Goal: Task Accomplishment & Management: Manage account settings

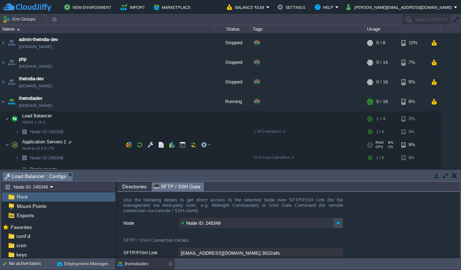
scroll to position [94, 0]
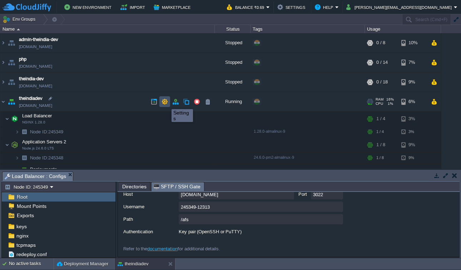
click at [166, 103] on button "button" at bounding box center [164, 102] width 6 height 6
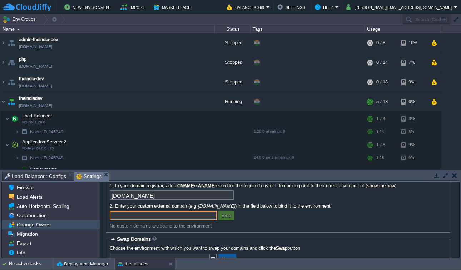
scroll to position [0, 0]
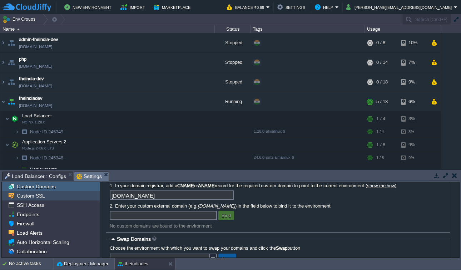
click at [59, 198] on div "Custom SSL" at bounding box center [51, 195] width 98 height 9
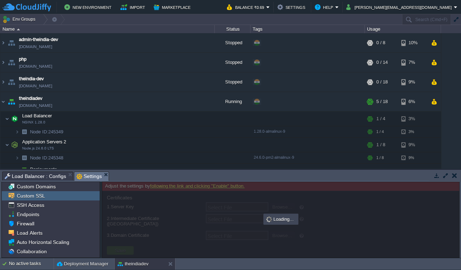
type input "Select File"
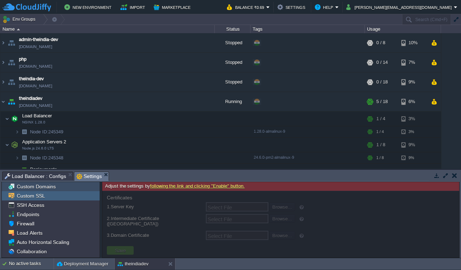
click at [46, 190] on span "Custom Domains" at bounding box center [35, 187] width 41 height 6
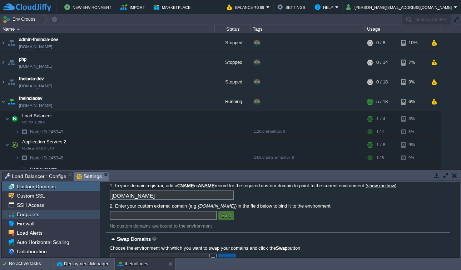
click at [34, 216] on span "Endpoints" at bounding box center [27, 214] width 25 height 6
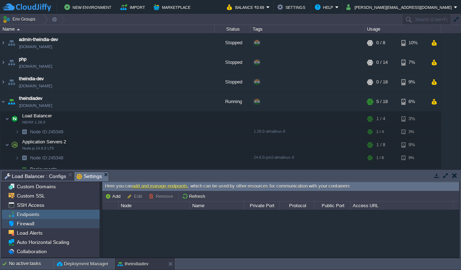
click at [33, 227] on span "Firewall" at bounding box center [25, 224] width 20 height 6
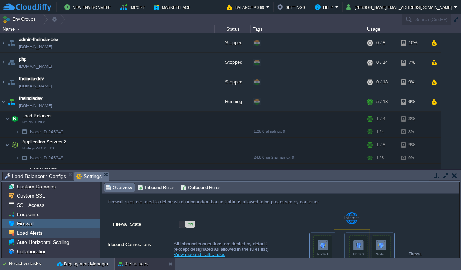
click at [34, 234] on span "Load Alerts" at bounding box center [29, 233] width 28 height 6
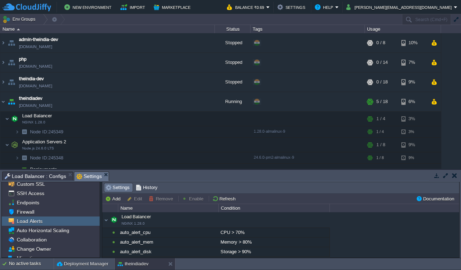
scroll to position [12, 0]
click at [44, 240] on span "Collaboration" at bounding box center [31, 239] width 32 height 6
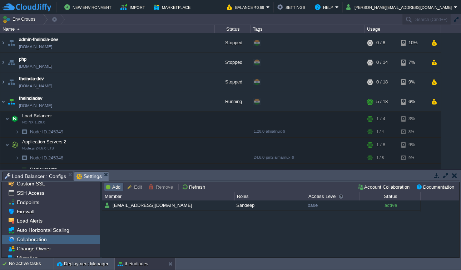
click at [117, 187] on button "Add" at bounding box center [113, 187] width 17 height 6
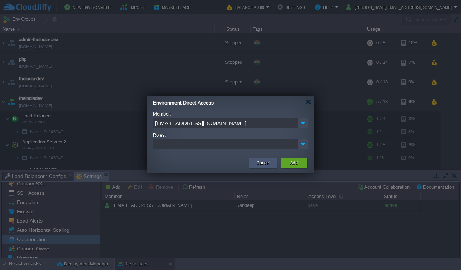
click at [265, 167] on button "Cancel" at bounding box center [262, 163] width 13 height 7
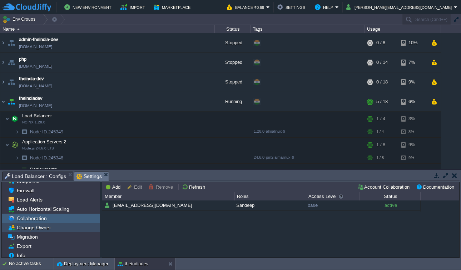
scroll to position [36, 0]
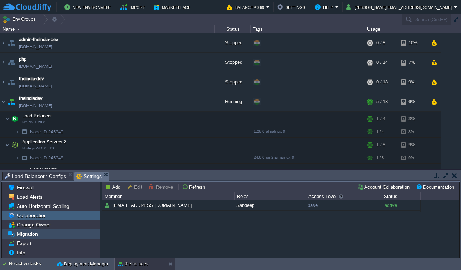
click at [39, 236] on div "Migration" at bounding box center [51, 234] width 98 height 9
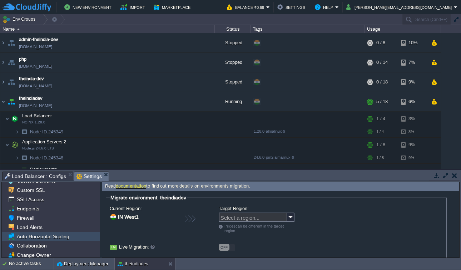
scroll to position [0, 0]
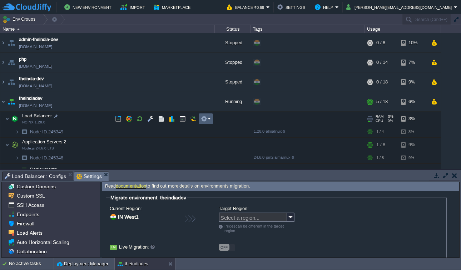
click at [207, 121] on em at bounding box center [206, 119] width 10 height 6
click at [190, 120] on button "button" at bounding box center [193, 119] width 6 height 6
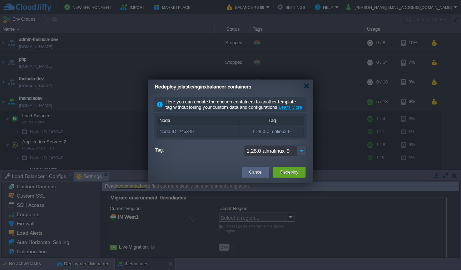
click at [287, 156] on input "1.28.0-almalinux-9" at bounding box center [270, 151] width 52 height 10
click at [299, 156] on img at bounding box center [301, 151] width 10 height 10
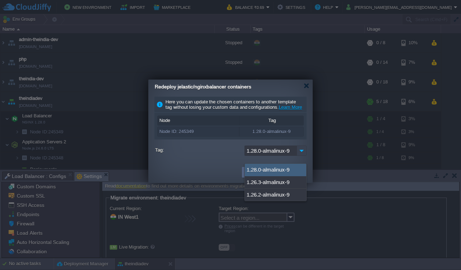
click at [299, 156] on img at bounding box center [301, 151] width 10 height 10
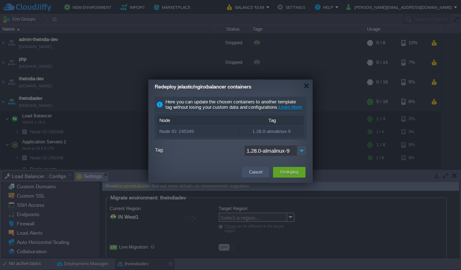
click at [249, 176] on button "Cancel" at bounding box center [255, 172] width 13 height 7
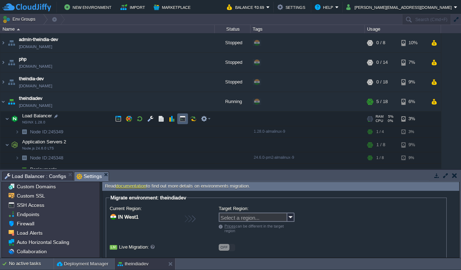
click at [186, 122] on td at bounding box center [182, 119] width 11 height 11
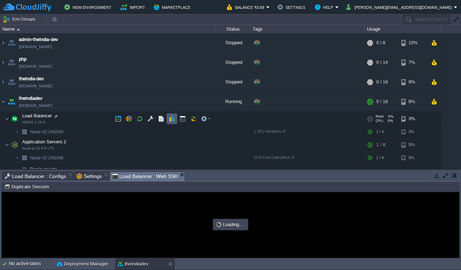
type input "#000000"
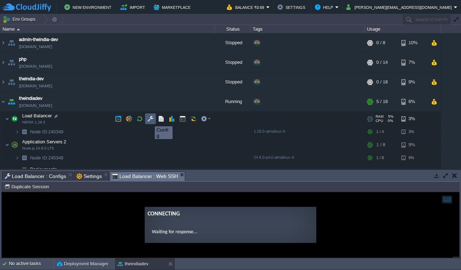
click at [149, 120] on button "button" at bounding box center [150, 119] width 6 height 6
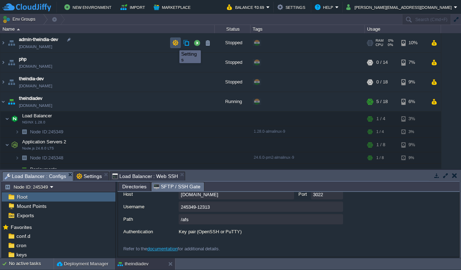
click at [174, 44] on button "button" at bounding box center [175, 43] width 6 height 6
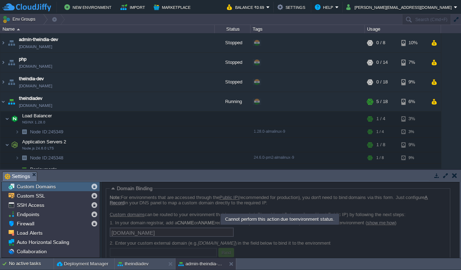
click at [454, 176] on button "button" at bounding box center [454, 175] width 5 height 6
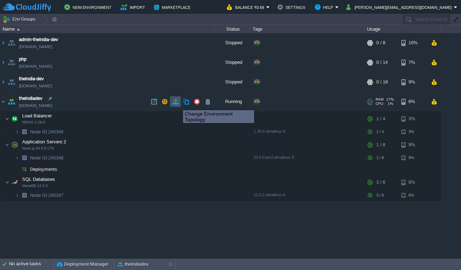
click at [176, 104] on button "button" at bounding box center [175, 102] width 6 height 6
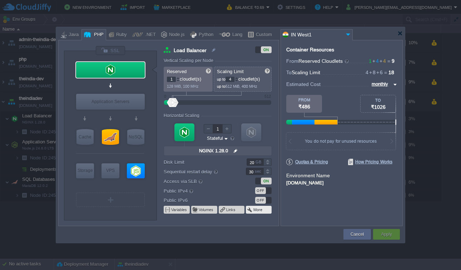
click at [261, 209] on td "More" at bounding box center [259, 210] width 26 height 8
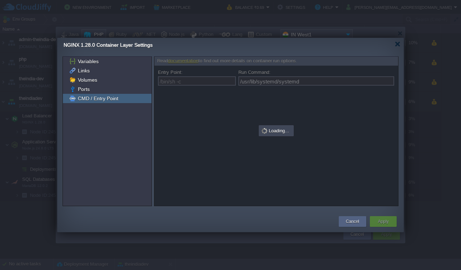
type input "/bin/sh -c"
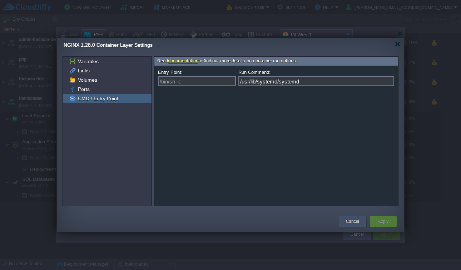
click at [355, 220] on button "Cancel" at bounding box center [352, 221] width 13 height 7
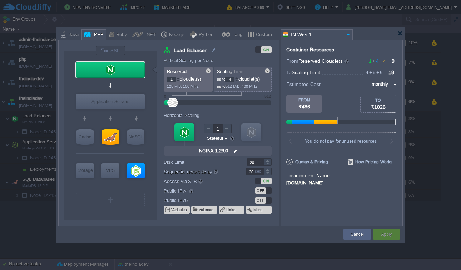
click at [232, 150] on img at bounding box center [235, 150] width 7 height 9
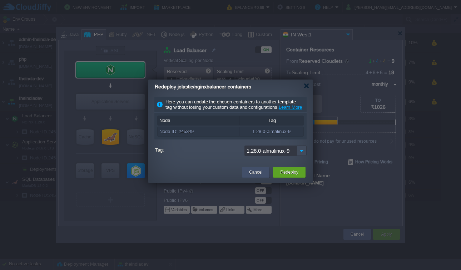
click at [254, 176] on button "Cancel" at bounding box center [255, 172] width 13 height 7
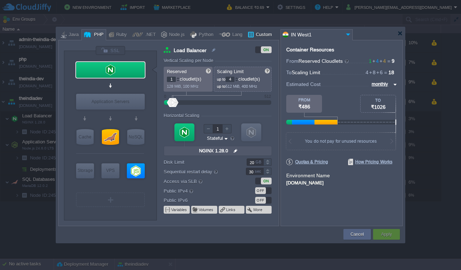
click at [249, 36] on div at bounding box center [250, 34] width 6 height 11
type input "Load Balancer"
type input "null"
type input "1.28.0-almalin..."
click at [254, 36] on div "Custom" at bounding box center [263, 35] width 18 height 11
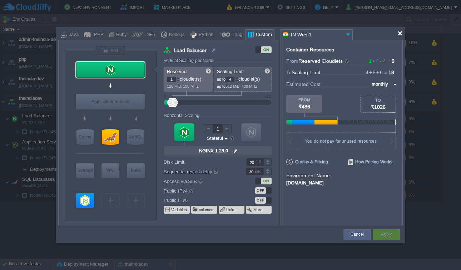
click at [400, 36] on div at bounding box center [230, 33] width 344 height 13
click at [401, 32] on div at bounding box center [399, 33] width 5 height 5
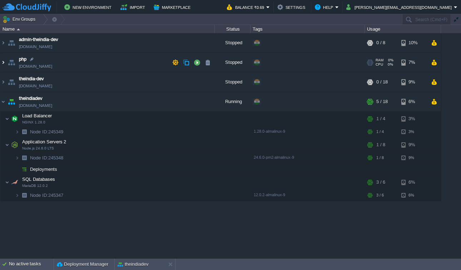
click at [4, 63] on img at bounding box center [3, 62] width 6 height 19
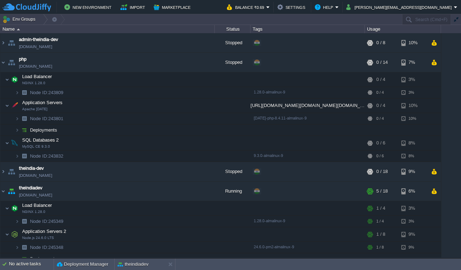
click at [50, 132] on span "Deployments" at bounding box center [43, 130] width 29 height 6
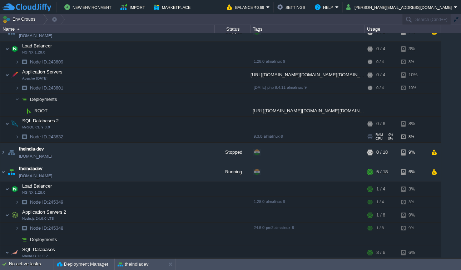
scroll to position [45, 0]
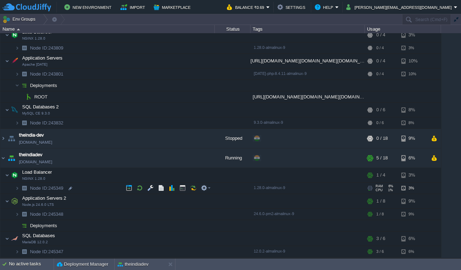
click at [21, 190] on img at bounding box center [24, 188] width 10 height 11
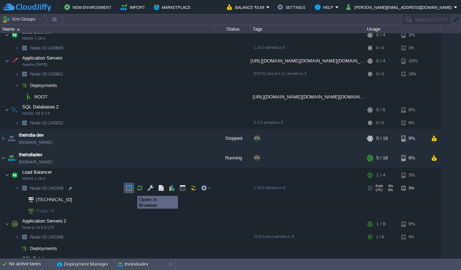
click at [132, 190] on button "button" at bounding box center [129, 188] width 6 height 6
click at [207, 188] on em at bounding box center [206, 188] width 10 height 6
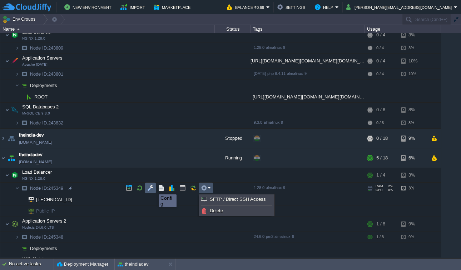
click at [149, 188] on button "button" at bounding box center [150, 188] width 6 height 6
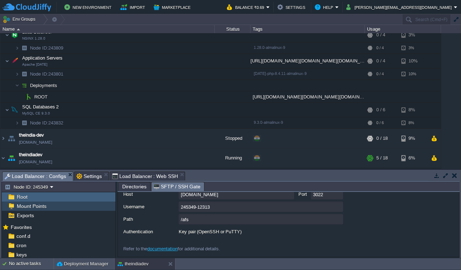
click at [69, 209] on div "Mount Points" at bounding box center [59, 206] width 114 height 9
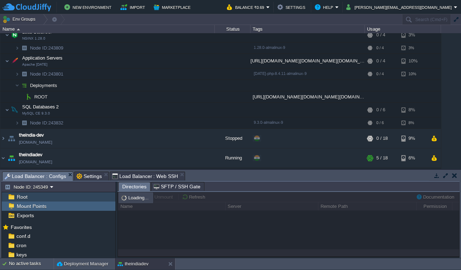
click at [73, 194] on div "Root" at bounding box center [59, 196] width 114 height 9
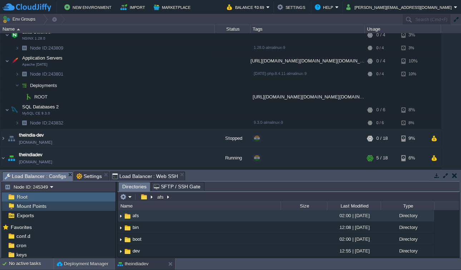
click at [85, 205] on div "Mount Points" at bounding box center [59, 206] width 114 height 9
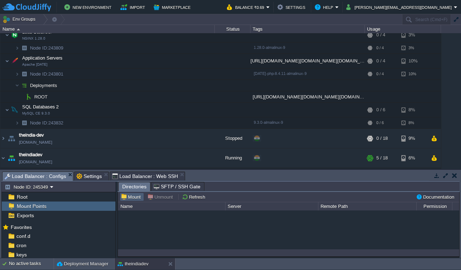
click at [133, 200] on button "Mount" at bounding box center [132, 197] width 22 height 6
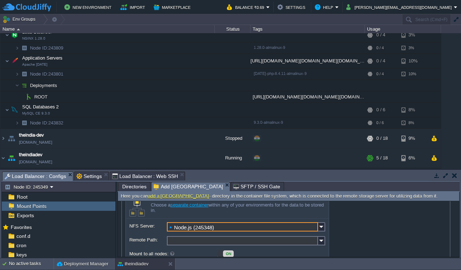
scroll to position [49, 0]
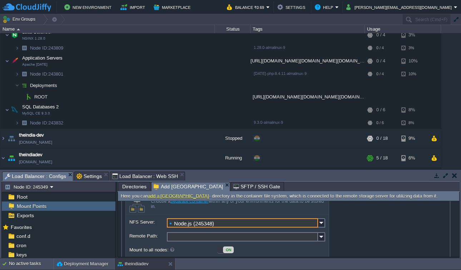
click at [261, 227] on input "Node.js (245348)" at bounding box center [242, 223] width 151 height 9
click at [321, 226] on img at bounding box center [321, 223] width 7 height 9
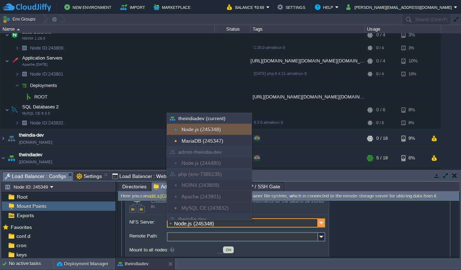
click at [322, 226] on img at bounding box center [321, 223] width 7 height 9
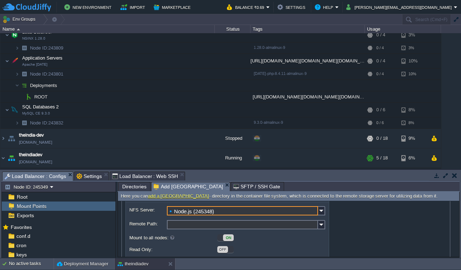
scroll to position [88, 0]
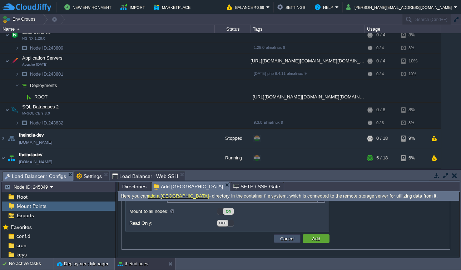
click at [281, 238] on button "Cancel" at bounding box center [287, 239] width 19 height 6
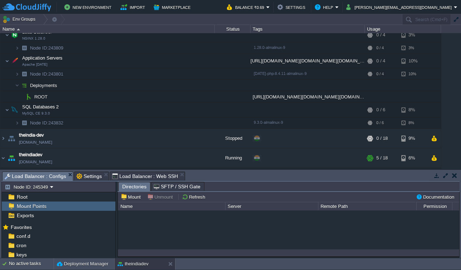
scroll to position [94, 0]
click at [175, 188] on span "SFTP / SSH Gate" at bounding box center [177, 186] width 47 height 9
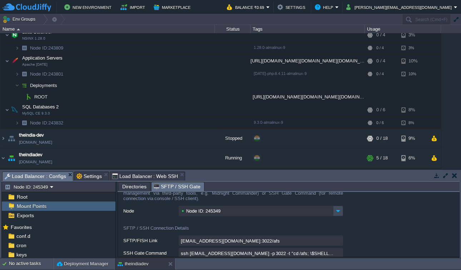
scroll to position [0, 0]
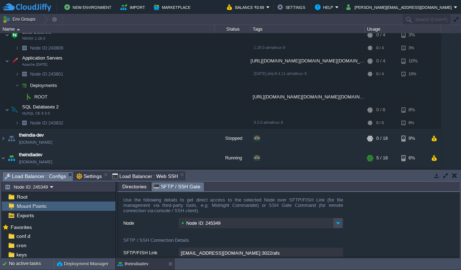
click at [225, 228] on input "Node ID: 245349" at bounding box center [256, 223] width 154 height 10
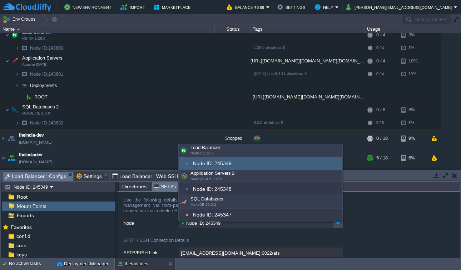
click at [225, 228] on input "Node ID: 245349" at bounding box center [256, 223] width 154 height 10
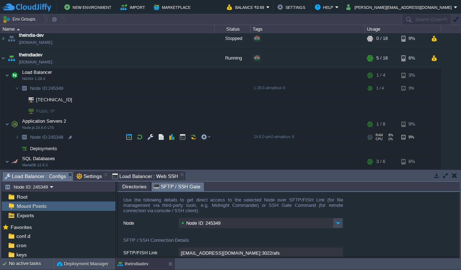
scroll to position [144, 0]
click at [164, 60] on button "button" at bounding box center [164, 58] width 6 height 6
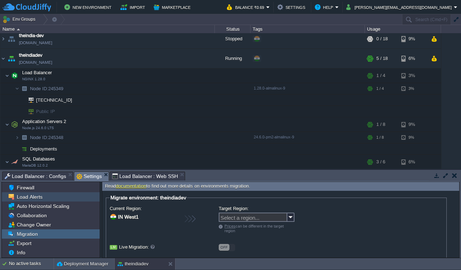
click at [57, 197] on div "Load Alerts" at bounding box center [51, 196] width 98 height 9
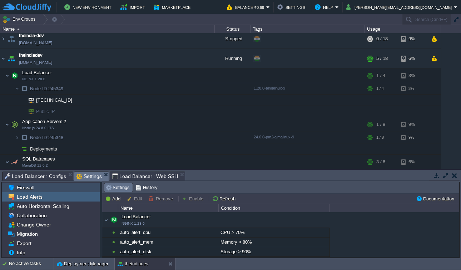
click at [59, 188] on div "Firewall" at bounding box center [51, 187] width 98 height 9
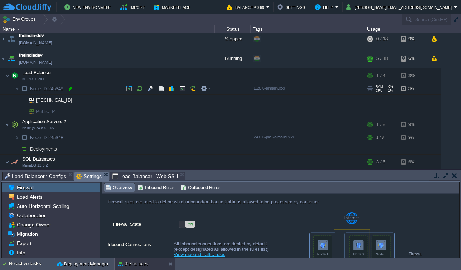
click at [71, 90] on div at bounding box center [70, 89] width 6 height 6
click at [90, 60] on td "theindiadev [DOMAIN_NAME]" at bounding box center [107, 59] width 214 height 20
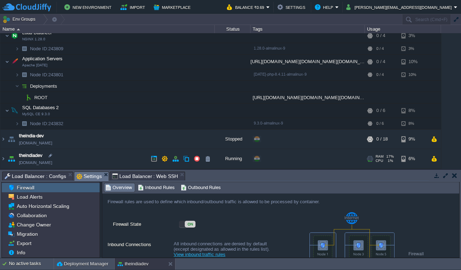
click at [7, 159] on img at bounding box center [11, 158] width 10 height 19
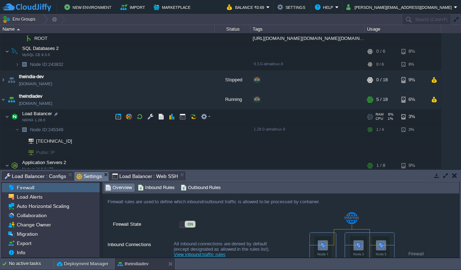
scroll to position [105, 0]
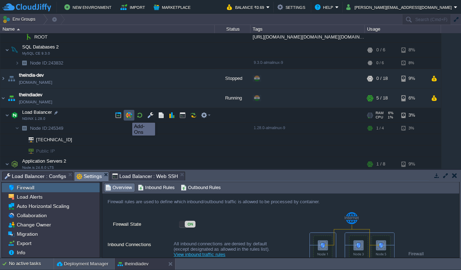
click at [127, 116] on button "button" at bounding box center [129, 115] width 6 height 6
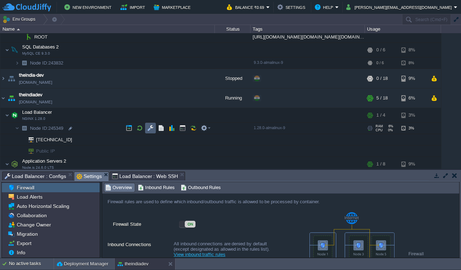
click at [146, 131] on td at bounding box center [150, 128] width 11 height 11
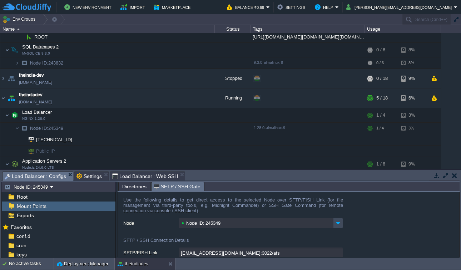
scroll to position [42, 0]
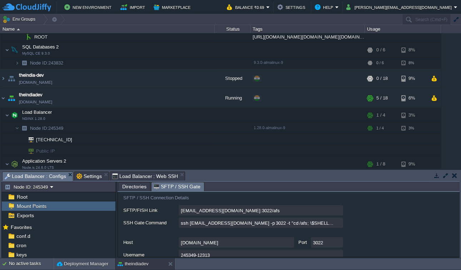
click at [457, 176] on body "New Environment Import Marketplace Bonus ₹0.00 Upgrade Account Balance ₹0.69 Se…" at bounding box center [230, 135] width 461 height 270
click at [457, 179] on td at bounding box center [454, 176] width 9 height 9
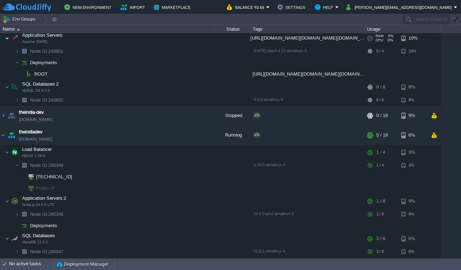
click at [5, 38] on img at bounding box center [7, 38] width 4 height 14
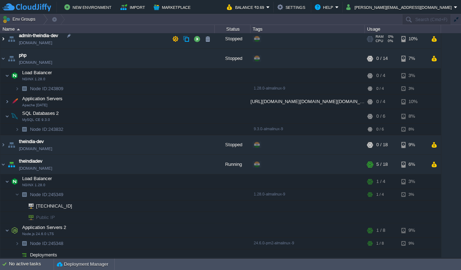
scroll to position [3, 0]
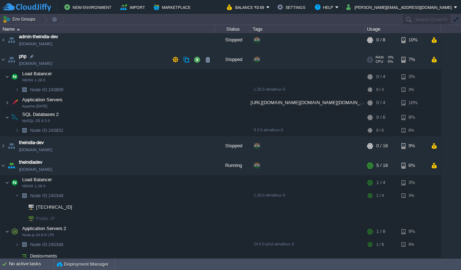
click at [6, 63] on td "php [DOMAIN_NAME]" at bounding box center [107, 60] width 214 height 20
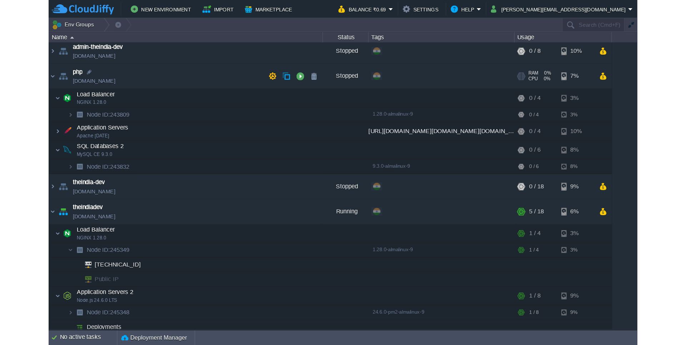
scroll to position [0, 0]
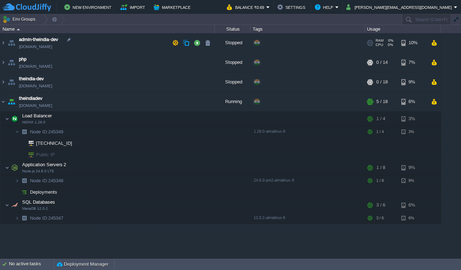
click at [6, 47] on img at bounding box center [11, 42] width 10 height 19
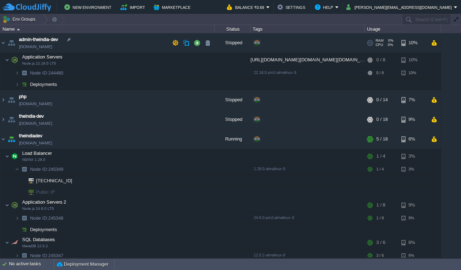
click at [6, 47] on img at bounding box center [11, 42] width 10 height 19
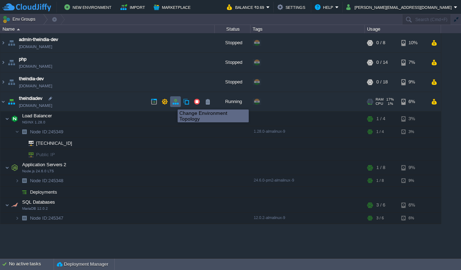
click at [175, 103] on button "button" at bounding box center [175, 102] width 6 height 6
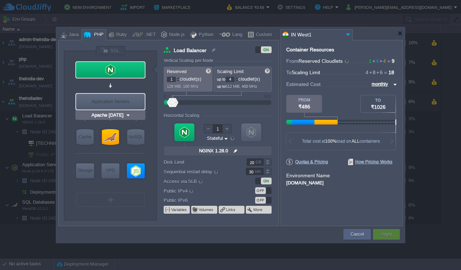
click at [123, 102] on div "Application Servers" at bounding box center [110, 102] width 69 height 16
type input "Application Servers"
type input "Apache [DATE]"
type input "PHP [DATE]"
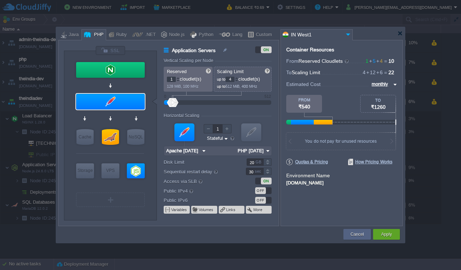
click at [266, 152] on img at bounding box center [267, 150] width 7 height 9
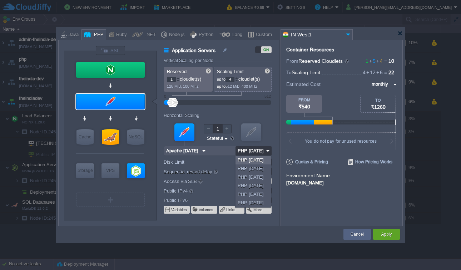
click at [266, 152] on img at bounding box center [267, 150] width 7 height 9
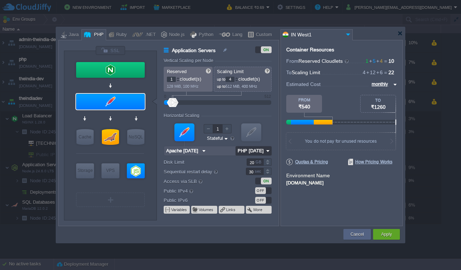
click at [372, 212] on div "Container Resources From Reserved Cloudlets 1 + 5 + 4 ... = 10 not added To Sca…" at bounding box center [341, 133] width 122 height 186
click at [271, 151] on img at bounding box center [267, 150] width 7 height 9
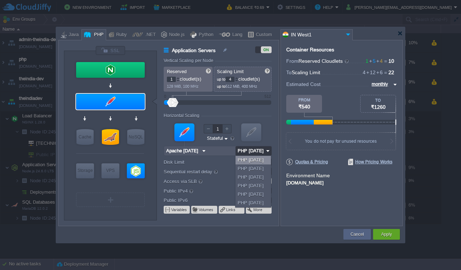
click at [263, 159] on div "PHP [DATE]" at bounding box center [252, 160] width 35 height 9
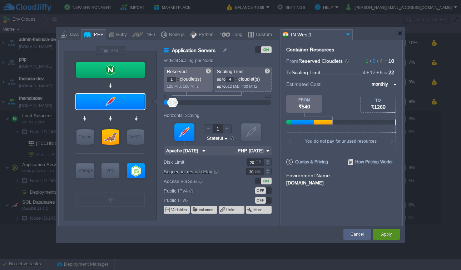
click at [391, 235] on button "Apply" at bounding box center [386, 234] width 11 height 7
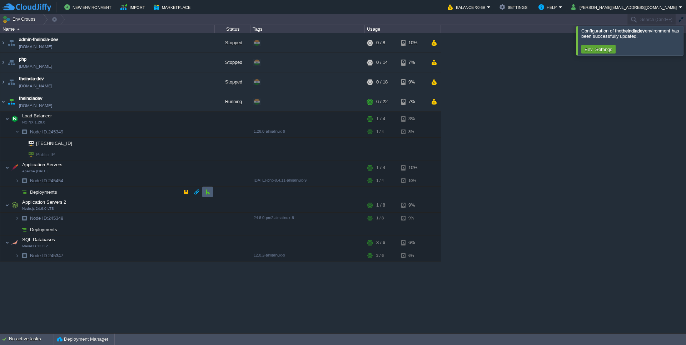
click at [209, 196] on td at bounding box center [207, 192] width 11 height 11
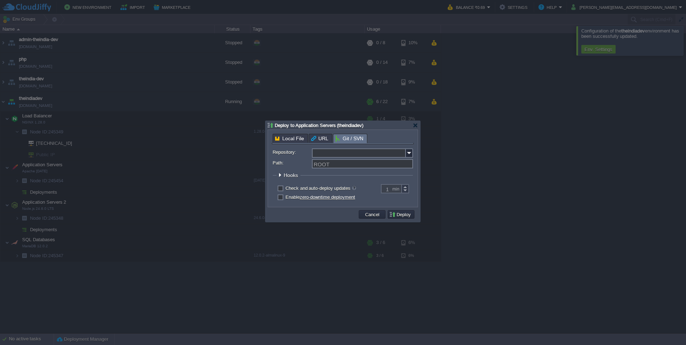
click at [338, 154] on input "Repository:" at bounding box center [359, 153] width 94 height 9
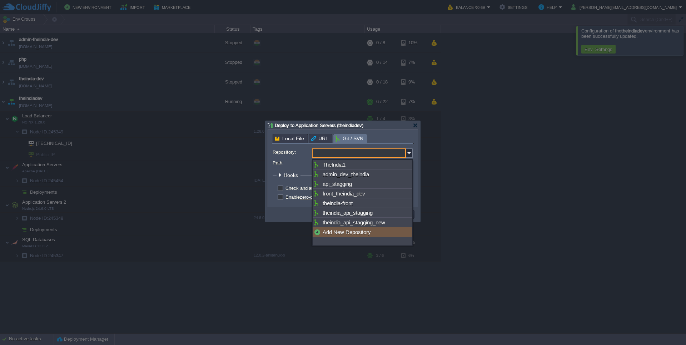
click at [345, 237] on div "Add New Repository" at bounding box center [362, 232] width 100 height 10
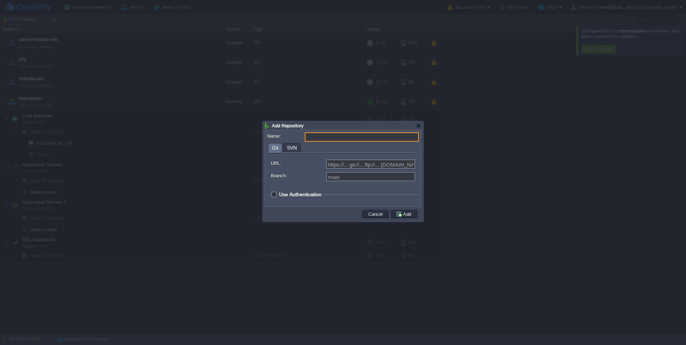
type input "Select existing or add a new one"
click at [292, 195] on span "Use Authentication" at bounding box center [300, 195] width 42 height 6
checkbox input "true"
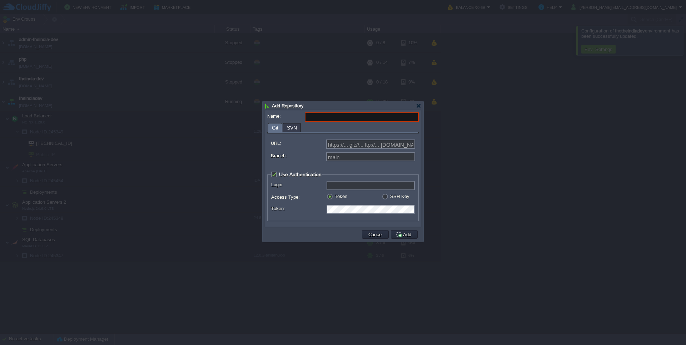
click at [333, 185] on input "Login:" at bounding box center [370, 185] width 88 height 9
click at [389, 200] on div "SSH Key" at bounding box center [398, 197] width 32 height 7
click at [388, 200] on div "SSH Key" at bounding box center [398, 197] width 32 height 7
click at [390, 199] on label "SSH Key" at bounding box center [399, 196] width 19 height 5
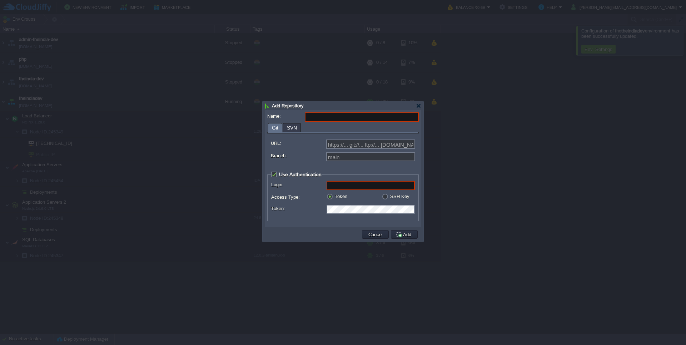
click at [386, 200] on input "radio" at bounding box center [384, 197] width 5 height 5
radio input "true"
type input "git"
click at [390, 199] on label "SSH Key" at bounding box center [399, 196] width 19 height 5
click at [386, 200] on input "radio" at bounding box center [384, 197] width 5 height 5
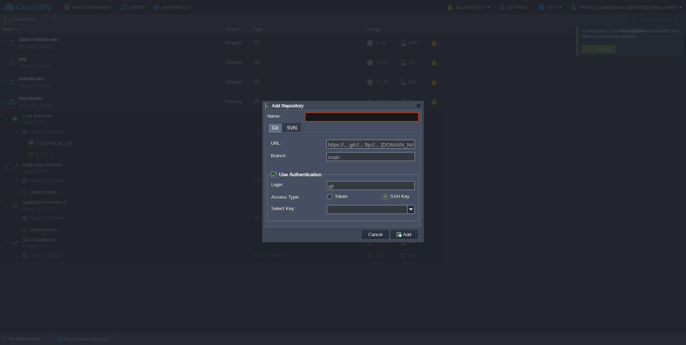
click at [379, 211] on input "Select Key:" at bounding box center [366, 209] width 81 height 9
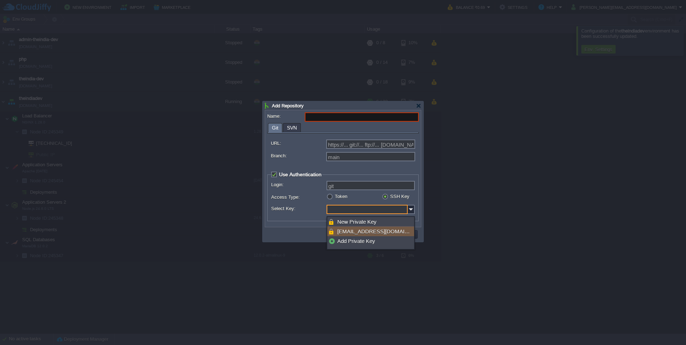
click at [376, 230] on div "[EMAIL_ADDRESS][DOMAIN_NAME]" at bounding box center [370, 232] width 87 height 10
type input "[EMAIL_ADDRESS][DOMAIN_NAME]"
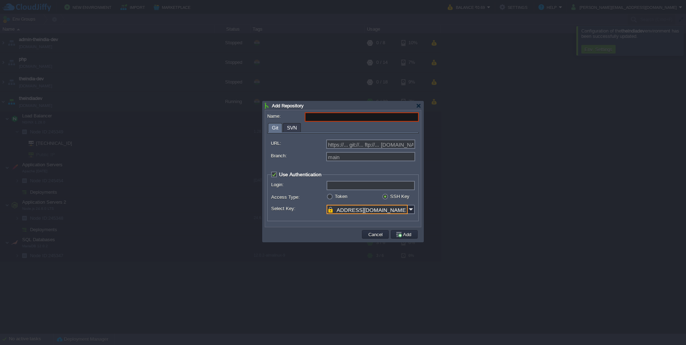
click at [353, 190] on input "Login:" at bounding box center [370, 185] width 88 height 9
type input "git"
click at [342, 186] on input "Login:" at bounding box center [370, 185] width 88 height 9
type input "git"
click at [367, 208] on input "[EMAIL_ADDRESS][DOMAIN_NAME]" at bounding box center [366, 209] width 81 height 9
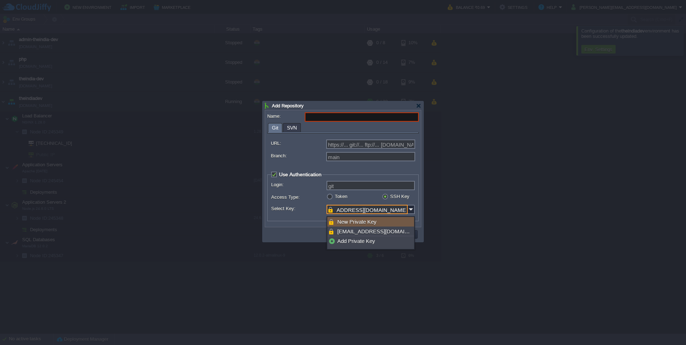
click at [366, 223] on div "New Private Key" at bounding box center [370, 222] width 87 height 10
type input "New Private Key"
click at [384, 206] on div "Login: git Access Type: Token SSH Key Token: Select Key: New Private Key" at bounding box center [343, 199] width 144 height 36
click at [384, 207] on input "New Private Key" at bounding box center [366, 209] width 81 height 9
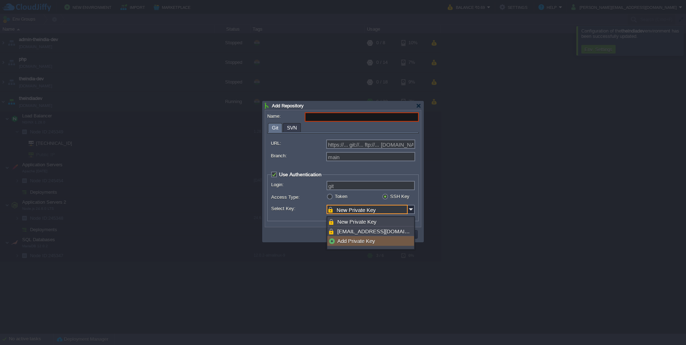
click at [375, 242] on div "Add Private Key" at bounding box center [370, 241] width 87 height 10
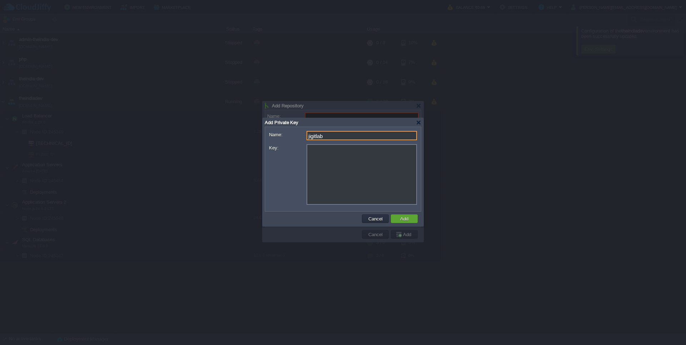
type input "jigitlab"
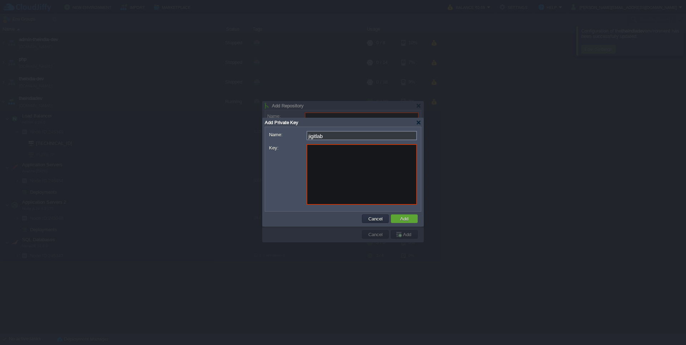
click at [345, 174] on textarea "Key:" at bounding box center [361, 174] width 110 height 61
paste textarea "-----BEGIN OPENSSH PRIVATE KEY----- b3BlbnNzaC1rZXktdjEAAAAABG5vbmUAAAAEbm9uZQA…"
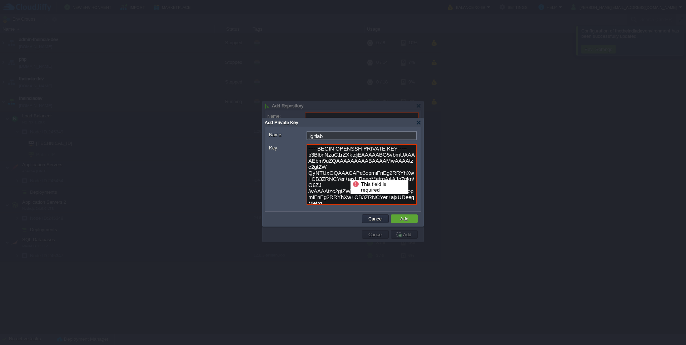
scroll to position [63, 0]
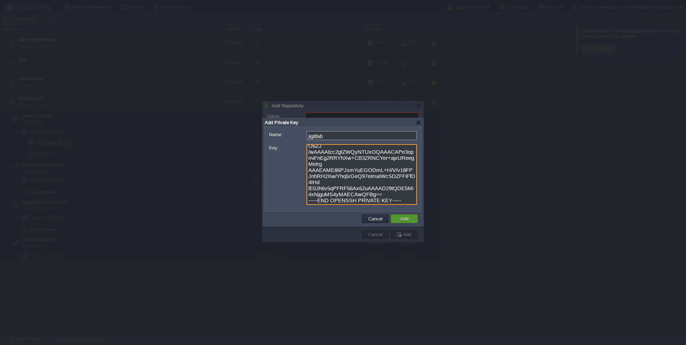
type textarea "-----BEGIN OPENSSH PRIVATE KEY----- b3BlbnNzaC1rZXktdjEAAAAABG5vbmUAAAAEbm9uZQA…"
click at [412, 222] on td "Add" at bounding box center [404, 219] width 27 height 9
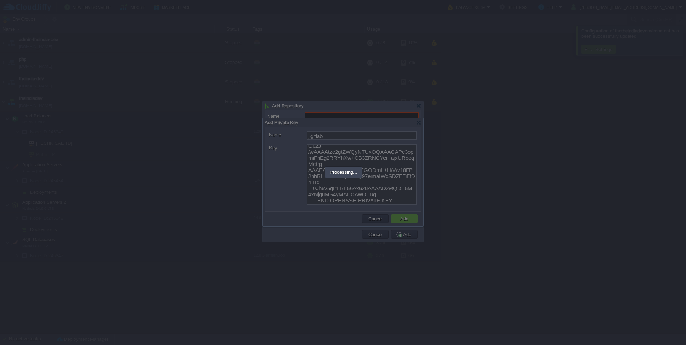
type input "jigitlab"
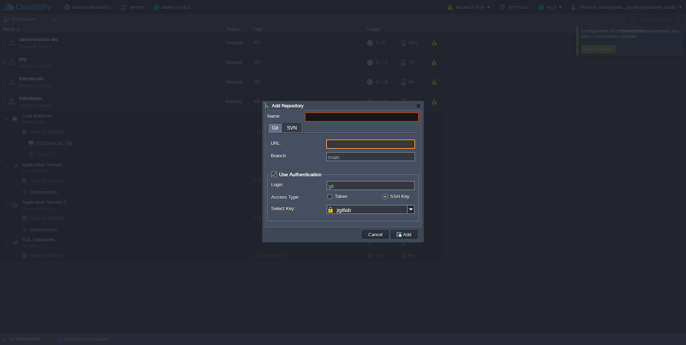
click at [362, 146] on input "URL:" at bounding box center [370, 144] width 89 height 9
type input "https://... git://... ftp://... [DOMAIN_NAME]:repo..."
click at [349, 116] on input "Name:" at bounding box center [362, 116] width 114 height 9
type input "Gitlab"
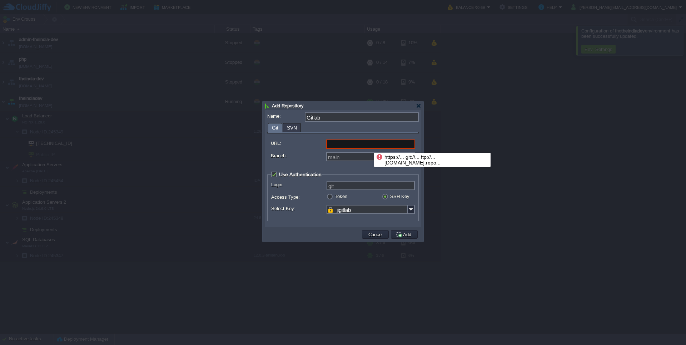
click at [369, 146] on input "URL:" at bounding box center [370, 144] width 89 height 9
paste input "[URL][DOMAIN_NAME][DOMAIN_NAME][DOMAIN_NAME]"
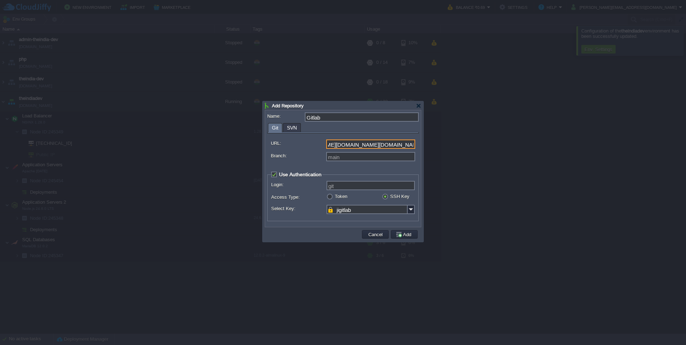
type input "[URL][DOMAIN_NAME][DOMAIN_NAME][DOMAIN_NAME]"
click at [364, 155] on input "Branch:" at bounding box center [370, 156] width 89 height 9
type input "main"
click at [343, 187] on input "Login:" at bounding box center [370, 185] width 88 height 9
type input "git"
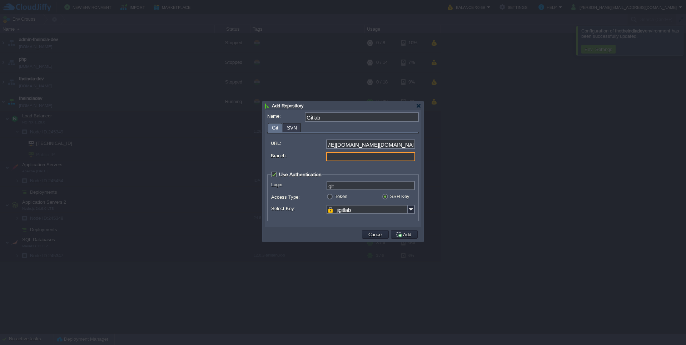
click at [360, 155] on input "Branch:" at bounding box center [370, 156] width 89 height 9
type input "main"
type input "git"
paste input "jigneshg"
type input "jigneshg"
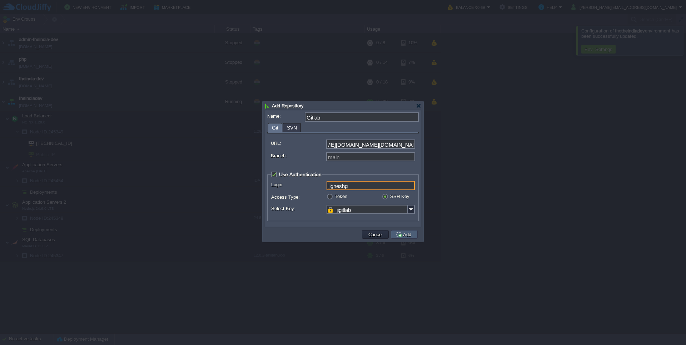
click at [406, 234] on button "Add" at bounding box center [404, 234] width 18 height 6
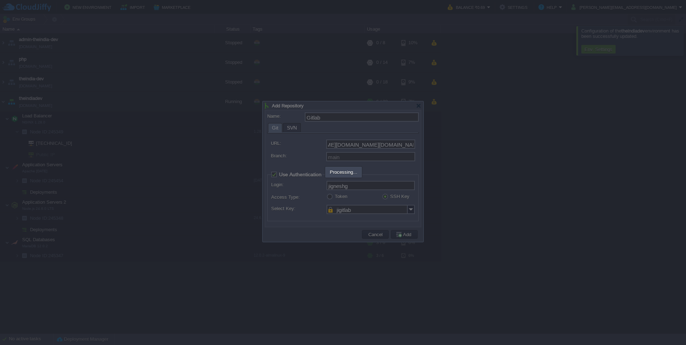
type input "Gitlab"
type input "main"
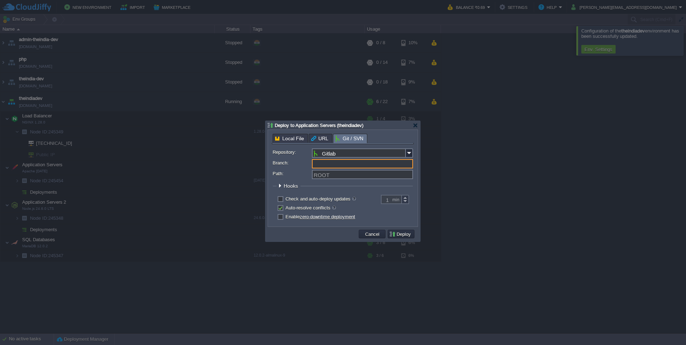
click at [369, 164] on input "Branch:" at bounding box center [362, 163] width 101 height 9
click at [380, 165] on input "Branch:" at bounding box center [362, 163] width 101 height 9
type input "main"
click at [410, 154] on img at bounding box center [409, 153] width 7 height 9
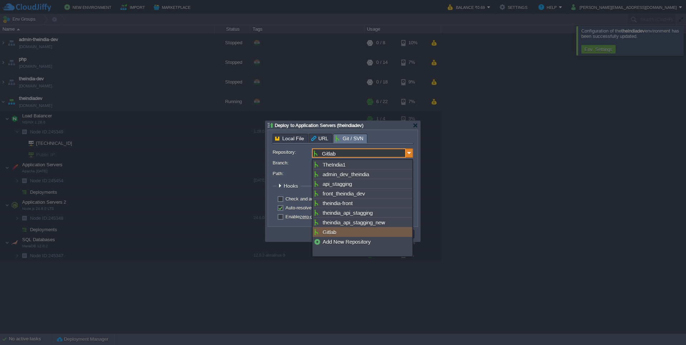
click at [410, 154] on img at bounding box center [409, 153] width 7 height 9
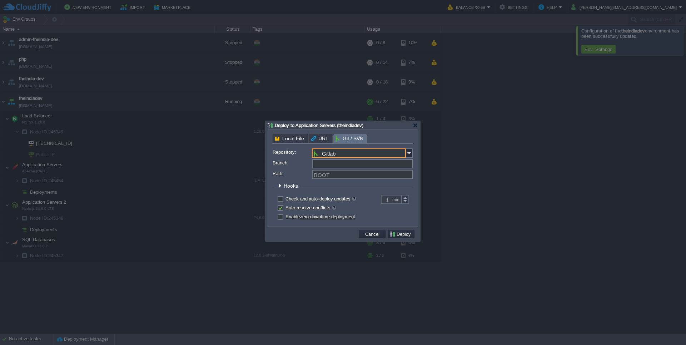
click at [388, 163] on input "Branch:" at bounding box center [362, 163] width 101 height 9
type input "main"
paste input "activity_booking"
type input "activity_booking"
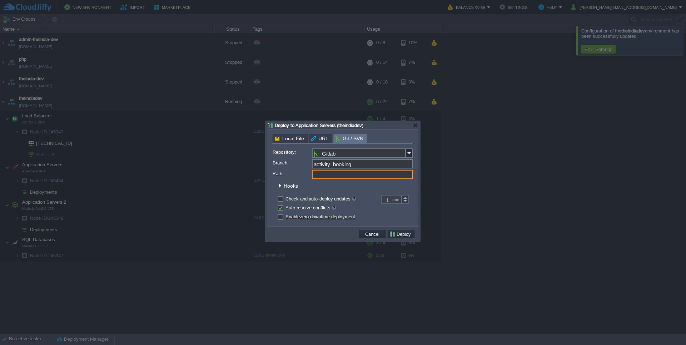
click at [364, 179] on input "Path:" at bounding box center [362, 174] width 101 height 9
type input "ROOT"
click at [408, 237] on button "Deploy" at bounding box center [401, 234] width 24 height 6
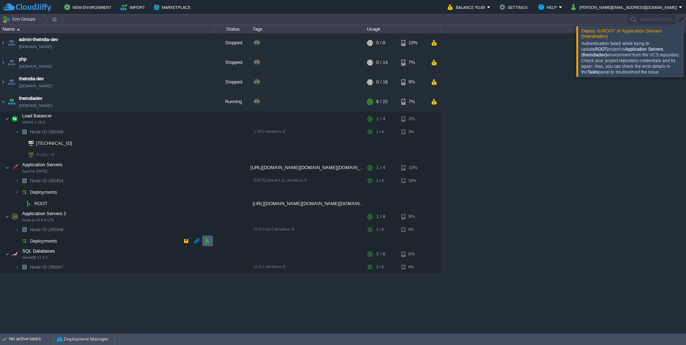
click at [209, 243] on button "button" at bounding box center [207, 241] width 6 height 6
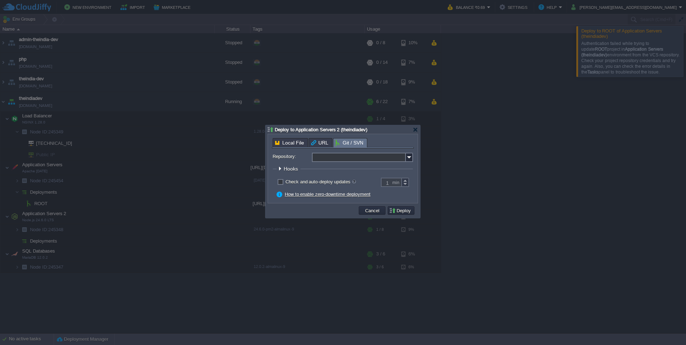
click at [361, 156] on input "Repository:" at bounding box center [359, 157] width 94 height 9
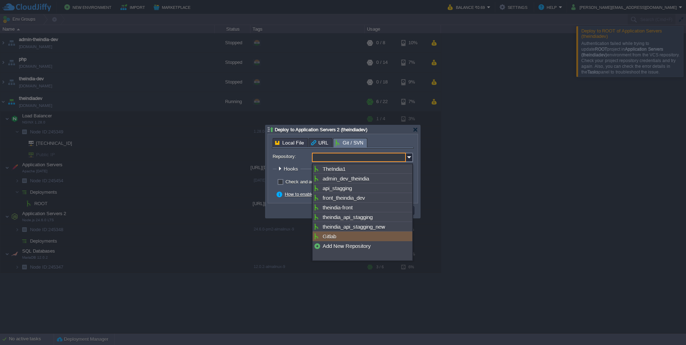
click at [358, 240] on div "Gitlab" at bounding box center [362, 237] width 100 height 10
type input "Gitlab"
type input "main"
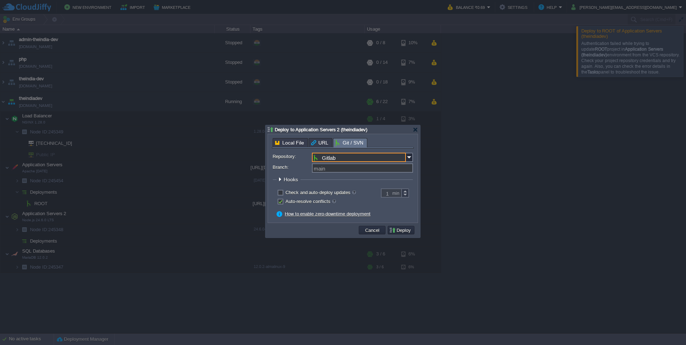
click at [416, 159] on div "Local File URL Git / SVN Repository: Gitlab Branch: main Path: ROOT Build A Mav…" at bounding box center [343, 178] width 150 height 89
click at [407, 160] on img at bounding box center [409, 157] width 7 height 9
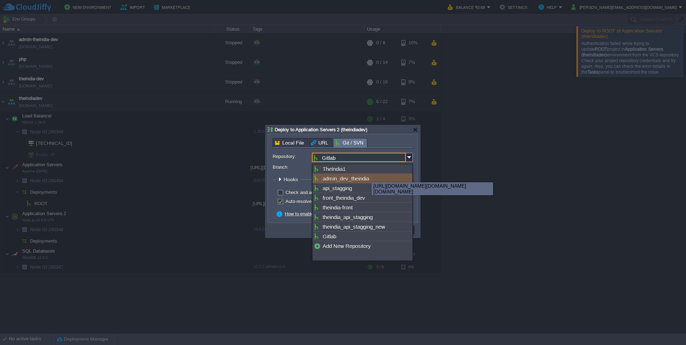
click at [366, 176] on div "admin_dev_theindia" at bounding box center [362, 179] width 100 height 10
type input "admin_dev_theindia"
type input "main"
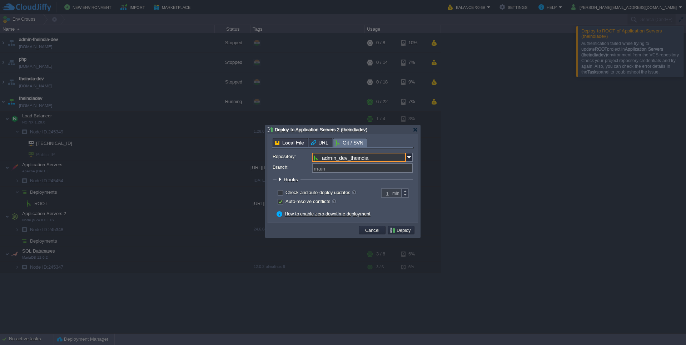
click at [366, 176] on div at bounding box center [342, 175] width 140 height 2
click at [366, 173] on input "Branch:" at bounding box center [362, 168] width 101 height 9
type input "main"
click at [322, 167] on input "Branch:" at bounding box center [362, 168] width 101 height 9
type input "main"
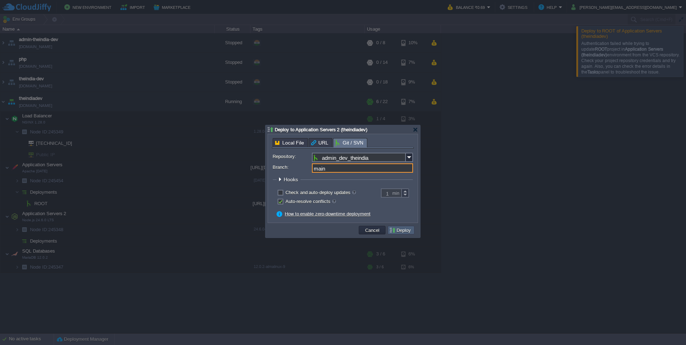
click at [413, 235] on td "Deploy" at bounding box center [400, 230] width 27 height 9
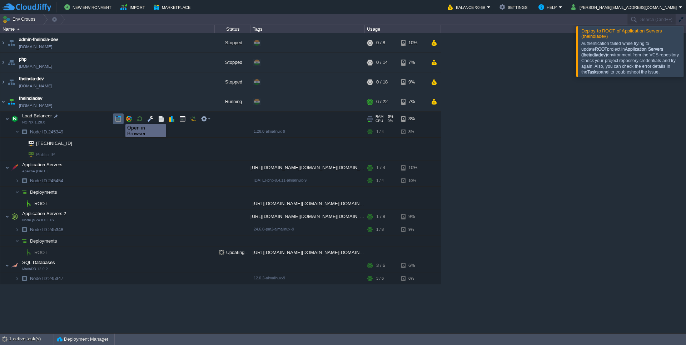
click at [119, 120] on button "button" at bounding box center [118, 119] width 6 height 6
click at [212, 119] on td at bounding box center [206, 119] width 14 height 11
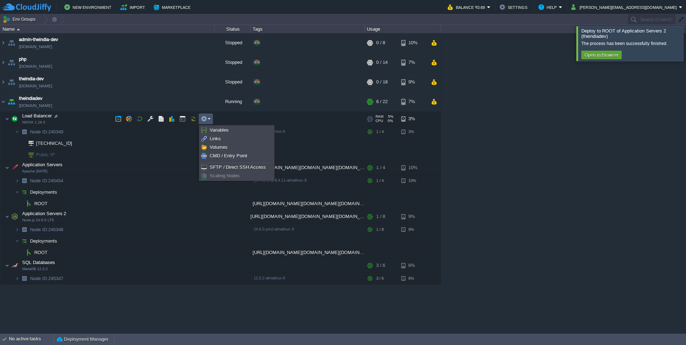
click at [460, 60] on div "Open in Browser" at bounding box center [631, 56] width 101 height 10
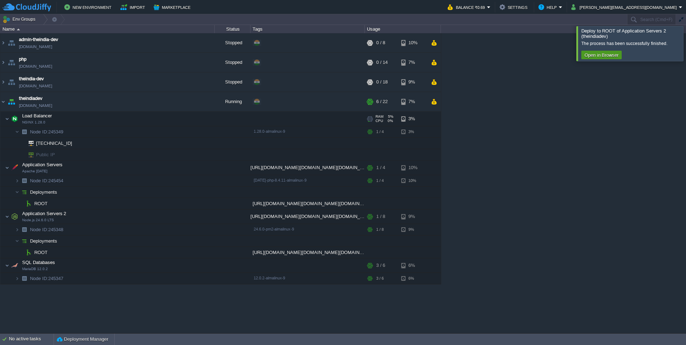
click at [460, 58] on button "Open in Browser" at bounding box center [601, 55] width 38 height 6
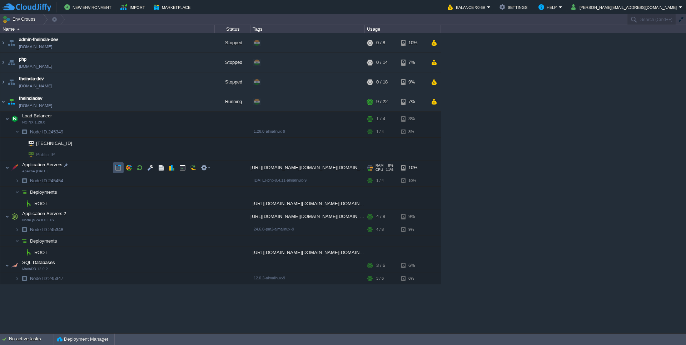
click at [120, 169] on button "button" at bounding box center [118, 168] width 6 height 6
click at [49, 270] on td "Node ID: 245347" at bounding box center [107, 278] width 214 height 11
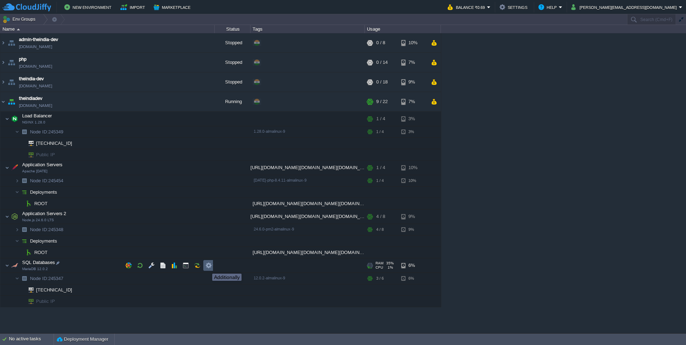
click at [207, 267] on button "button" at bounding box center [208, 265] width 6 height 6
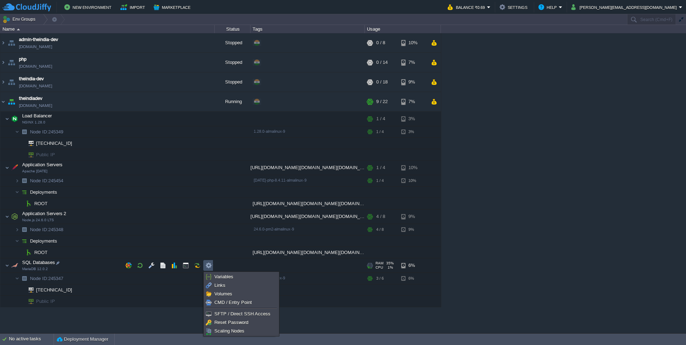
click at [125, 188] on td "Deployments" at bounding box center [107, 192] width 214 height 11
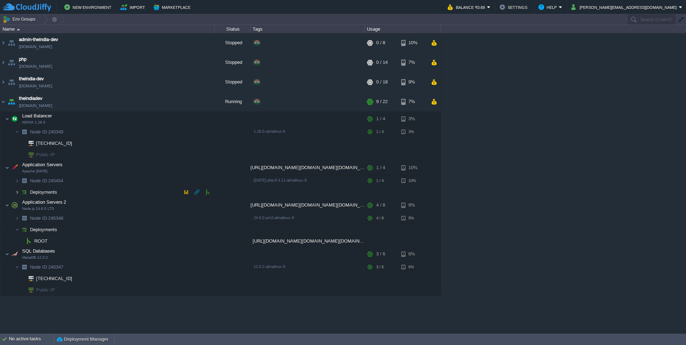
click at [19, 192] on img at bounding box center [17, 192] width 4 height 11
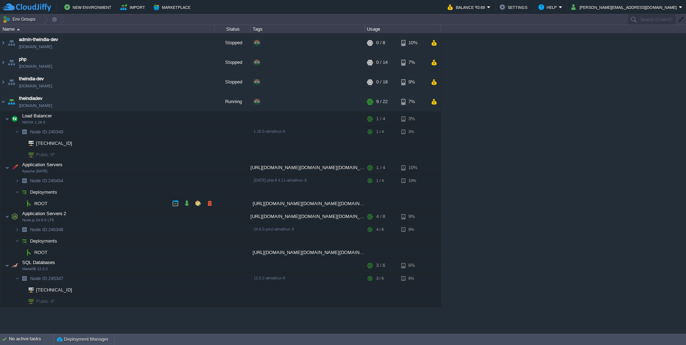
click at [50, 205] on td "ROOT" at bounding box center [107, 203] width 214 height 11
click at [241, 167] on div at bounding box center [233, 168] width 36 height 14
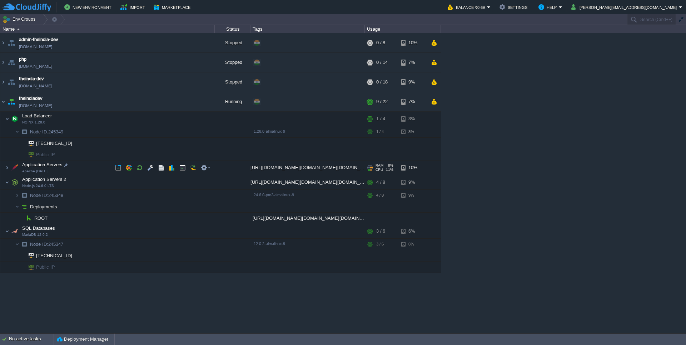
click at [241, 167] on div at bounding box center [233, 168] width 36 height 14
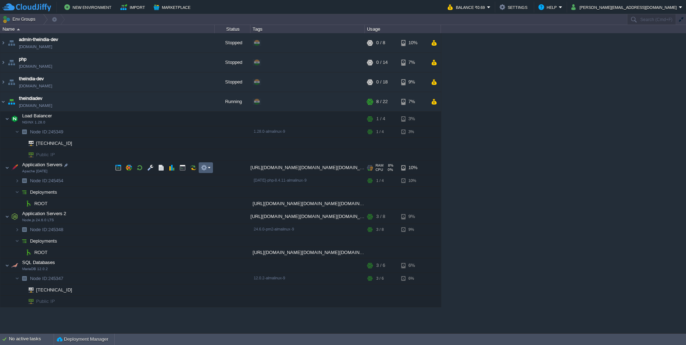
click at [208, 167] on em at bounding box center [206, 168] width 10 height 6
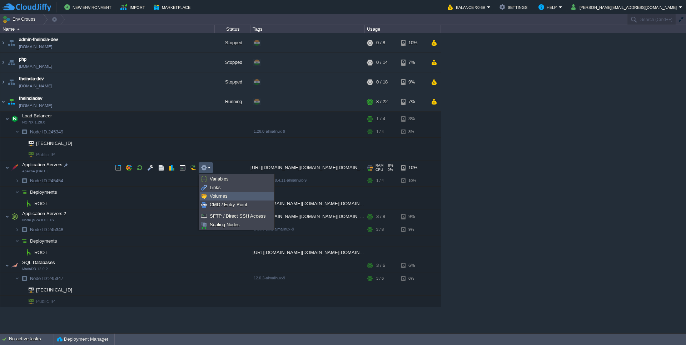
click at [222, 195] on span "Volumes" at bounding box center [219, 196] width 18 height 5
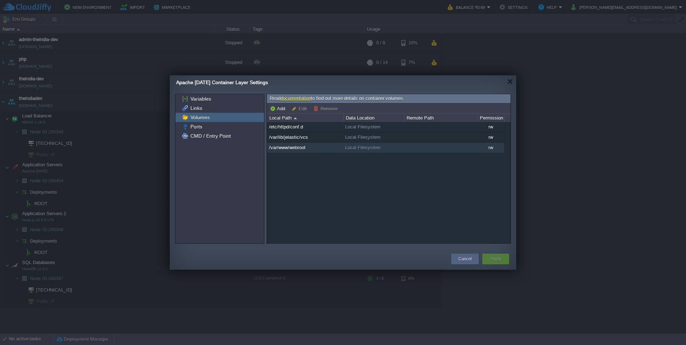
click at [312, 151] on td "/var/www/webroot" at bounding box center [305, 148] width 76 height 10
click at [321, 146] on td "/var/www/webroot" at bounding box center [305, 148] width 76 height 10
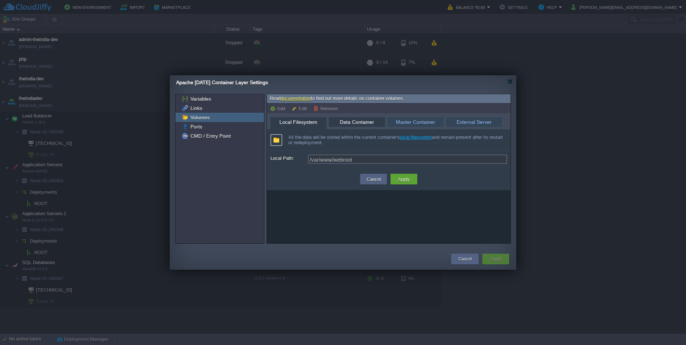
click at [367, 125] on span "Data Container" at bounding box center [356, 122] width 49 height 10
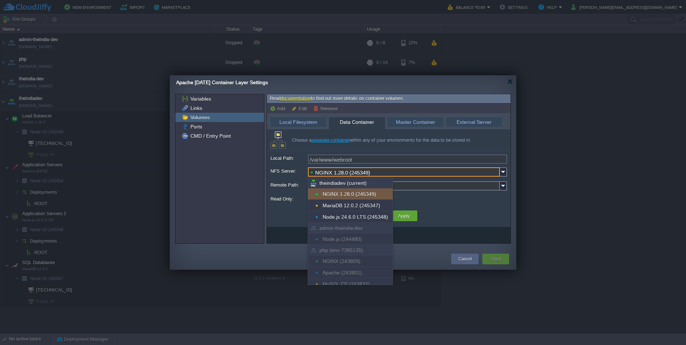
click at [372, 175] on input "NGINX 1.28.0 (245349)" at bounding box center [404, 171] width 192 height 9
click at [377, 153] on div "Local Path: /var/www/webroot NFS Server: NGINX 1.28.0 (245349) Client Type: NFS…" at bounding box center [389, 179] width 244 height 56
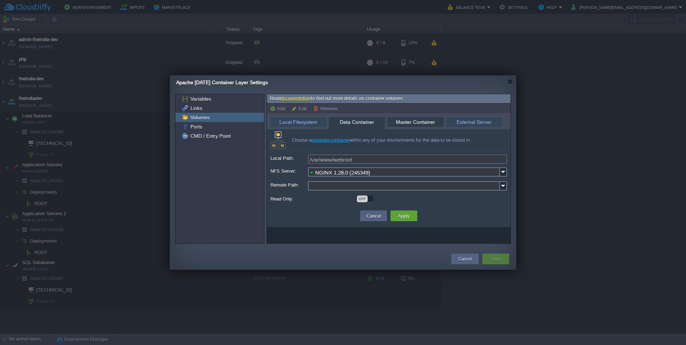
type input "Apache [DATE] (245454)"
type input "/var/www/webroot"
click at [417, 123] on span "Master Container" at bounding box center [415, 122] width 49 height 10
type input "Server Domain or IP"
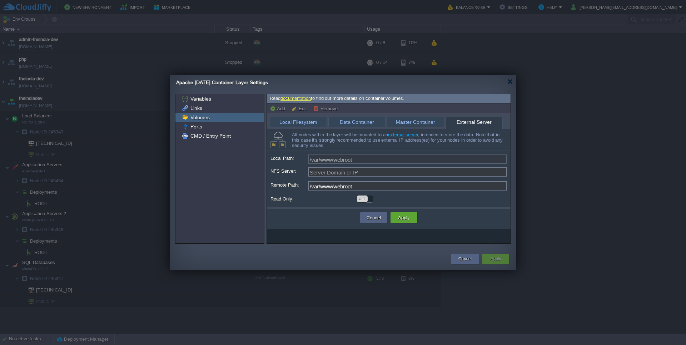
click at [454, 122] on span "External Server" at bounding box center [473, 122] width 49 height 10
click at [305, 121] on span "Local Filesystem" at bounding box center [298, 122] width 49 height 10
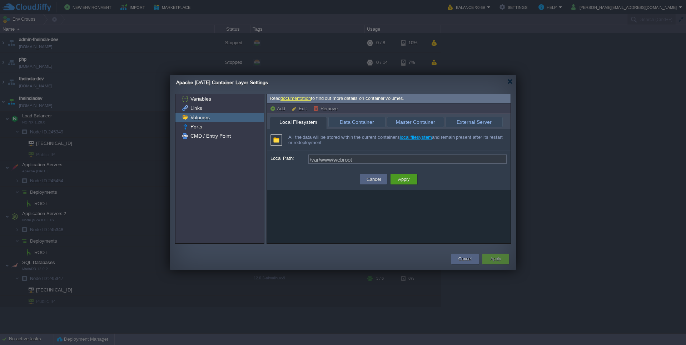
click at [404, 177] on button "Apply" at bounding box center [404, 179] width 16 height 9
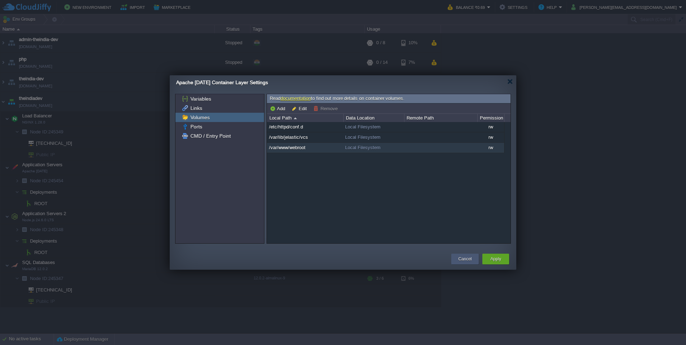
click at [458, 255] on div "Cancel" at bounding box center [464, 259] width 17 height 11
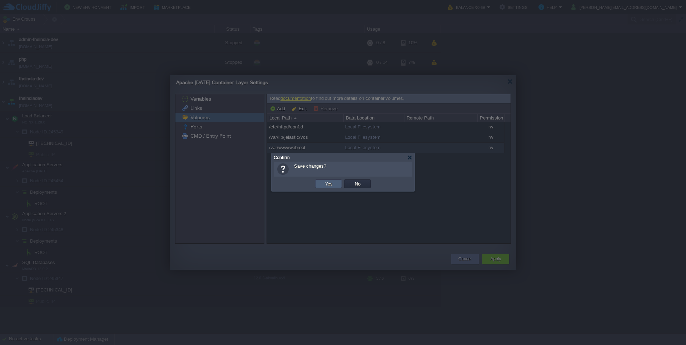
click at [331, 186] on button "Yes" at bounding box center [328, 184] width 12 height 6
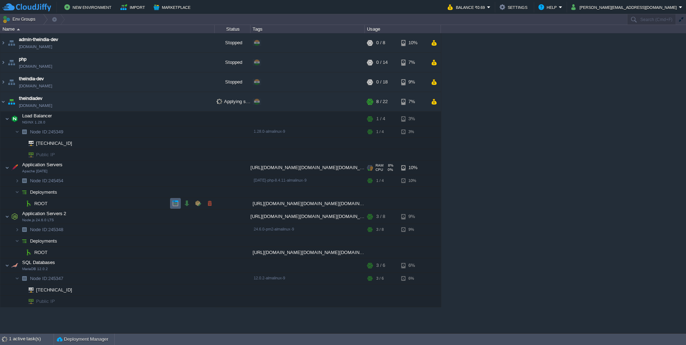
click at [178, 205] on button "button" at bounding box center [175, 203] width 6 height 6
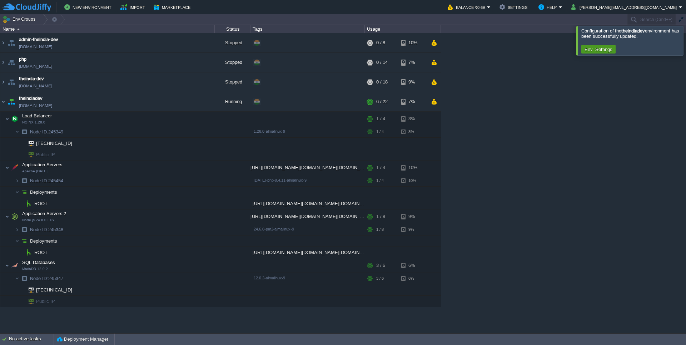
click at [460, 49] on button "Env. Settings" at bounding box center [598, 49] width 32 height 6
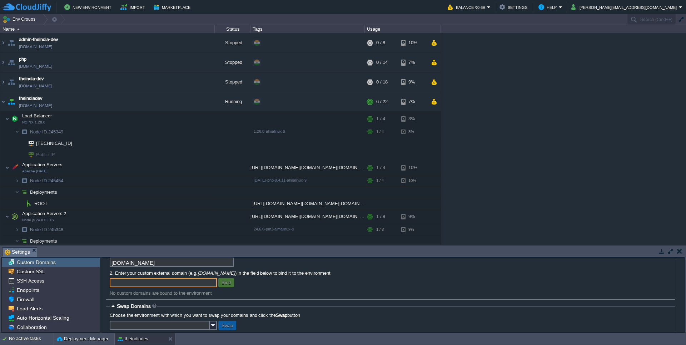
scroll to position [57, 0]
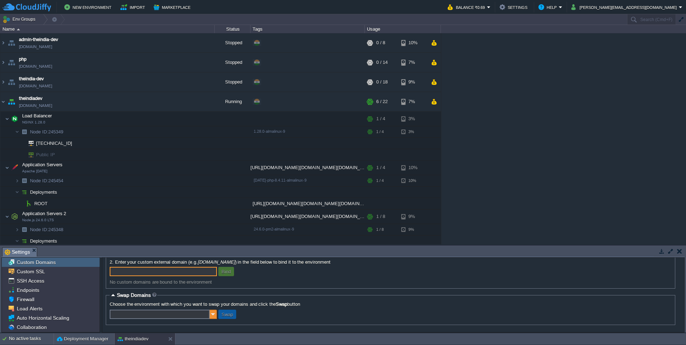
click at [211, 270] on img at bounding box center [213, 314] width 7 height 9
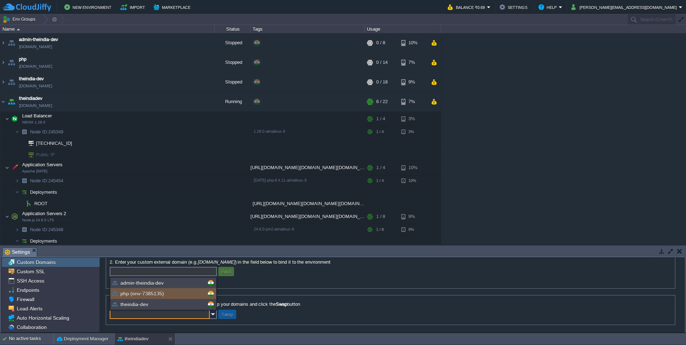
click at [284, 270] on fieldset "Swap Domains Choose the environment with which you want to swap your domains an…" at bounding box center [390, 308] width 569 height 33
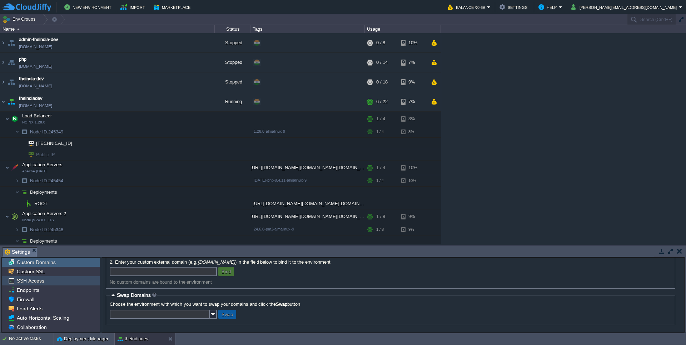
click at [40, 270] on span "SSH Access" at bounding box center [30, 281] width 30 height 6
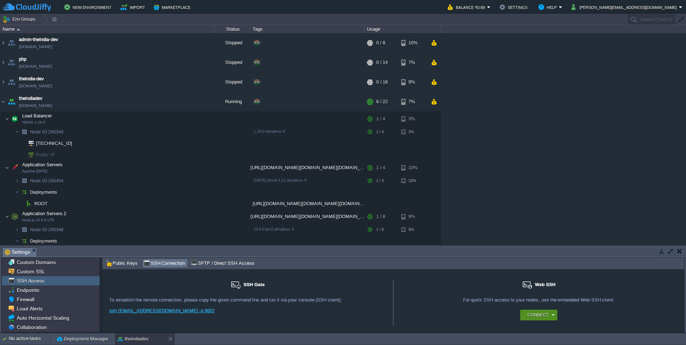
click at [460, 270] on button "Connect" at bounding box center [537, 315] width 21 height 7
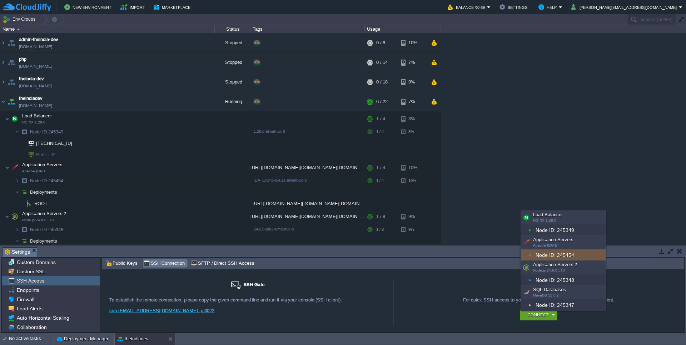
click at [460, 254] on div "Node ID: 245454" at bounding box center [563, 255] width 85 height 11
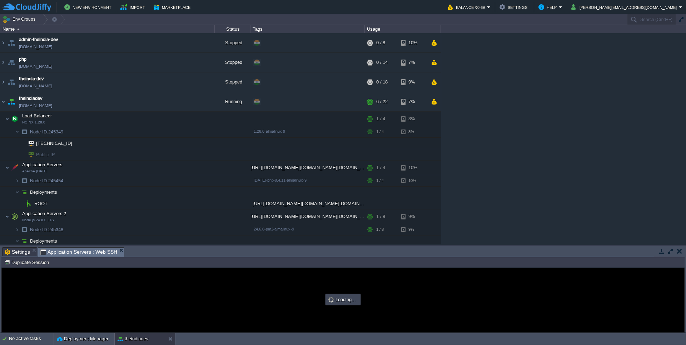
scroll to position [0, 0]
type input "#000000"
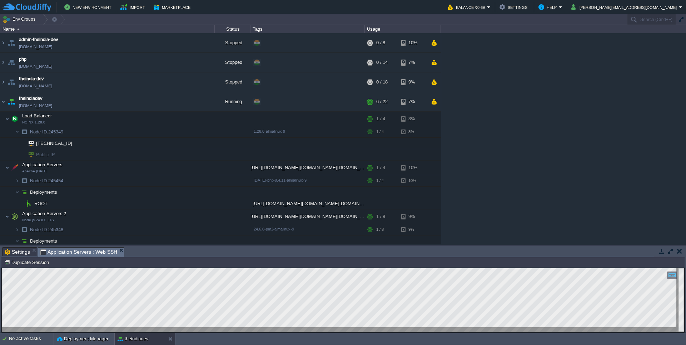
scroll to position [4, 0]
click at [207, 171] on em at bounding box center [206, 168] width 10 height 6
click at [153, 200] on td "ROOT" at bounding box center [107, 203] width 214 height 11
click at [197, 205] on button "button" at bounding box center [198, 203] width 6 height 6
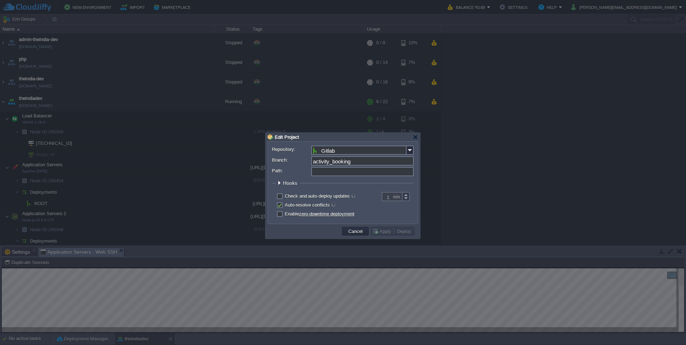
click at [362, 176] on input "Path:" at bounding box center [362, 171] width 102 height 9
click at [352, 174] on input "Path:" at bounding box center [362, 171] width 102 height 9
type input "ROOT"
click at [359, 188] on fieldset "Hooks Pre Build Post Pre Deploy Post Pre Update Post" at bounding box center [343, 184] width 142 height 9
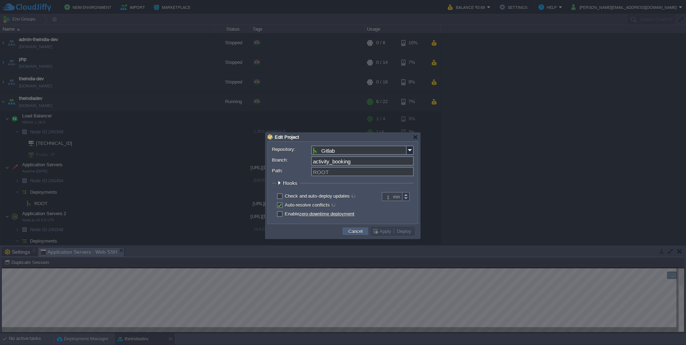
click at [359, 234] on button "Cancel" at bounding box center [355, 231] width 19 height 6
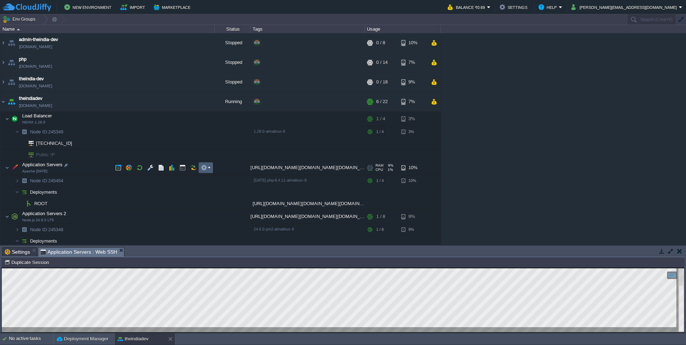
click at [207, 170] on em at bounding box center [206, 168] width 10 height 6
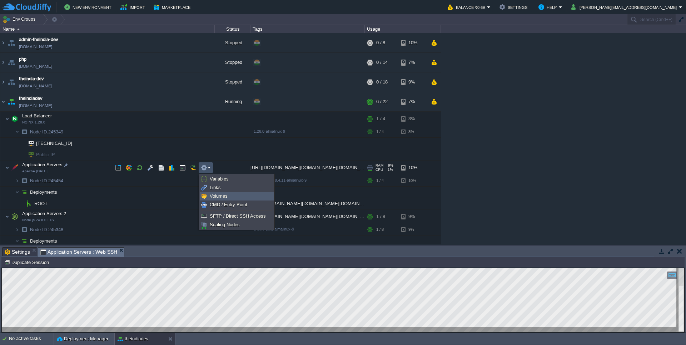
click at [223, 195] on span "Volumes" at bounding box center [219, 196] width 18 height 5
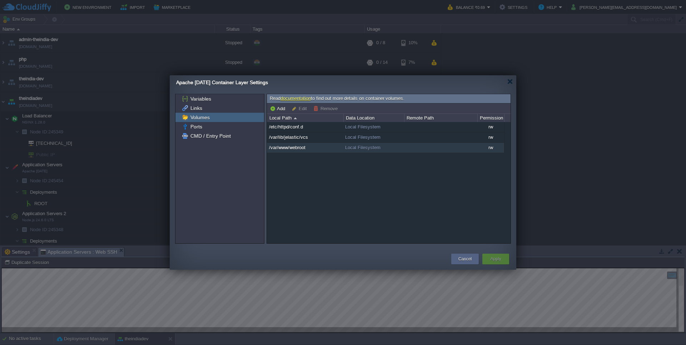
click at [303, 146] on span "/var/www/webroot" at bounding box center [287, 148] width 38 height 6
click at [306, 110] on button "Edit" at bounding box center [299, 108] width 17 height 6
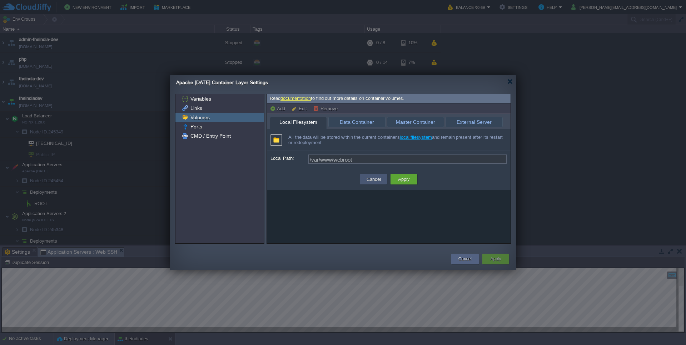
click at [369, 177] on button "Cancel" at bounding box center [373, 179] width 19 height 9
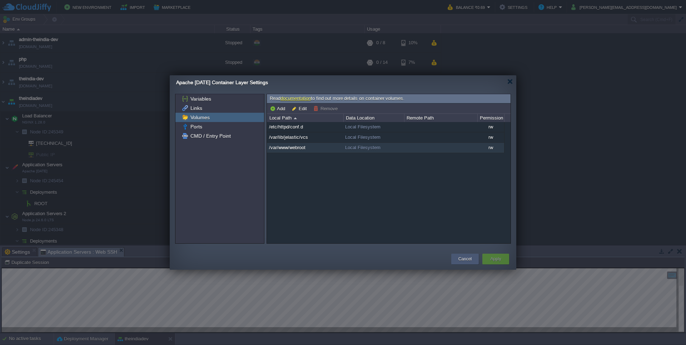
click at [460, 257] on button "Cancel" at bounding box center [464, 259] width 13 height 7
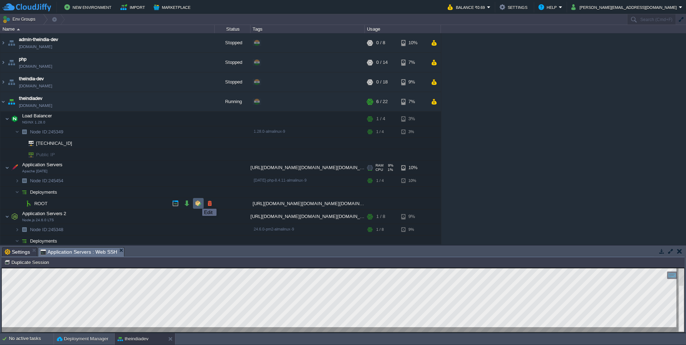
click at [197, 202] on button "button" at bounding box center [198, 203] width 6 height 6
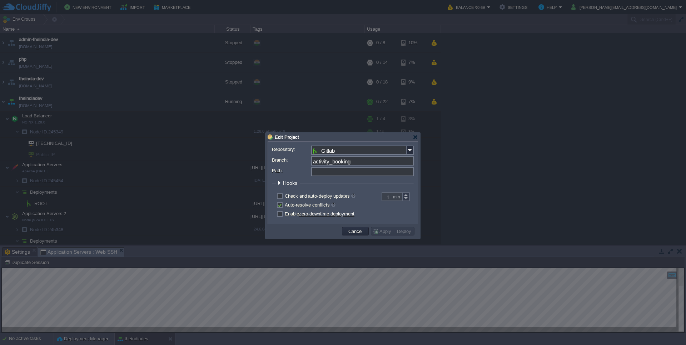
click at [320, 173] on input "Path:" at bounding box center [362, 171] width 102 height 9
paste input "/var/www/webroot"
type input "/var/www/webroot"
click at [302, 198] on label "Check and auto-deploy updates" at bounding box center [320, 196] width 71 height 5
click at [281, 198] on input "checkbox" at bounding box center [278, 197] width 5 height 5
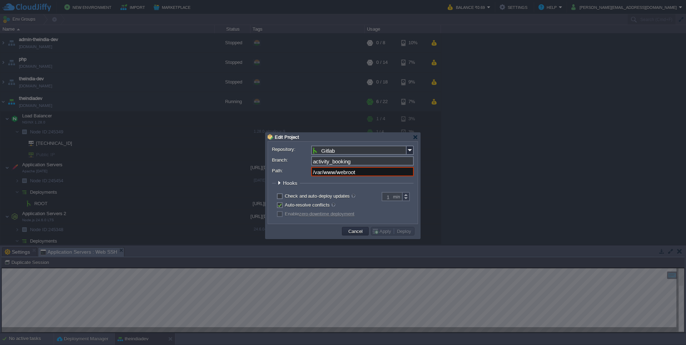
checkbox input "true"
click at [289, 185] on span "Hooks" at bounding box center [291, 183] width 16 height 6
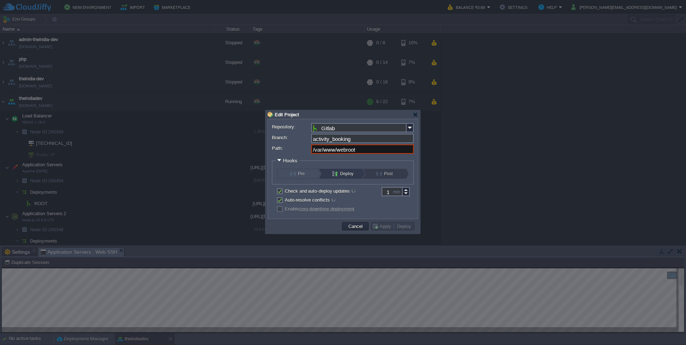
click at [392, 177] on button "Post" at bounding box center [388, 174] width 24 height 10
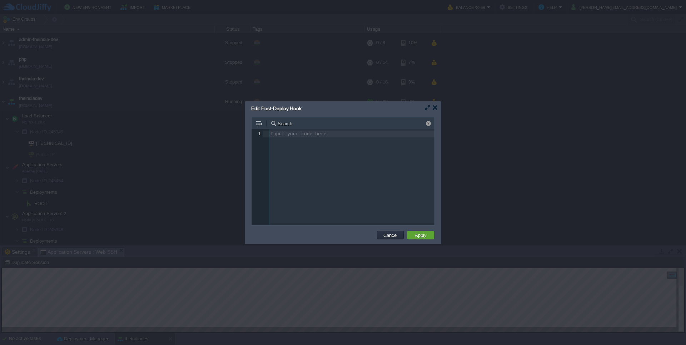
scroll to position [2, 0]
click at [391, 231] on td "Cancel" at bounding box center [390, 235] width 27 height 9
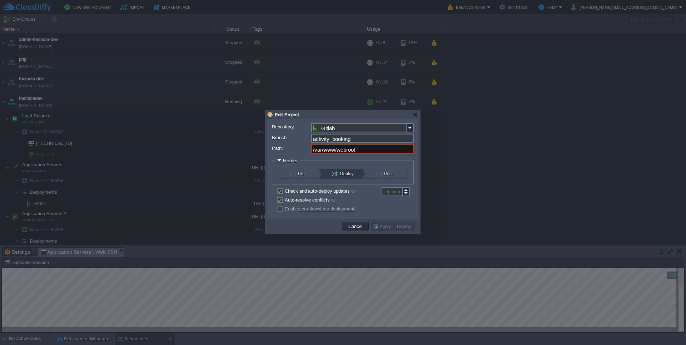
click at [396, 225] on button "Deploy" at bounding box center [404, 226] width 19 height 6
click at [370, 151] on input "/var/www/webroot" at bounding box center [362, 149] width 102 height 9
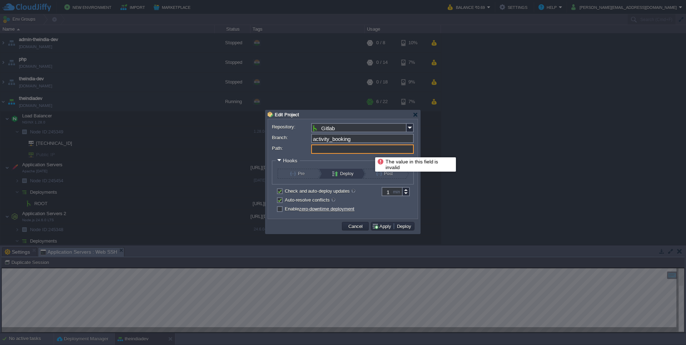
click at [370, 151] on input "Path:" at bounding box center [362, 149] width 102 height 9
type input "ROOT"
click at [297, 172] on button "Pre" at bounding box center [302, 174] width 24 height 10
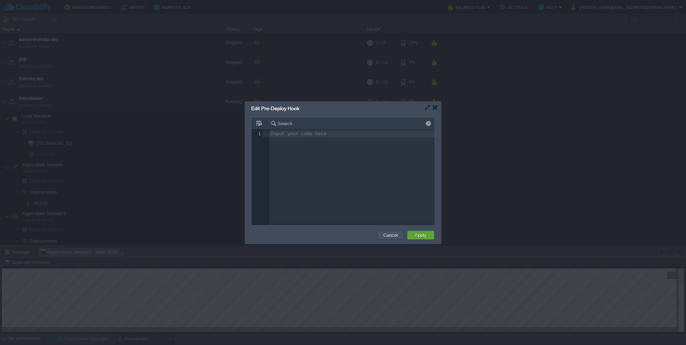
click at [392, 233] on button "Cancel" at bounding box center [390, 235] width 19 height 6
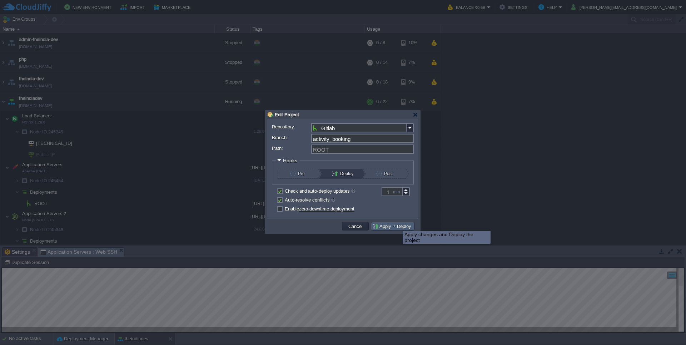
click at [397, 229] on button "Deploy" at bounding box center [404, 226] width 19 height 6
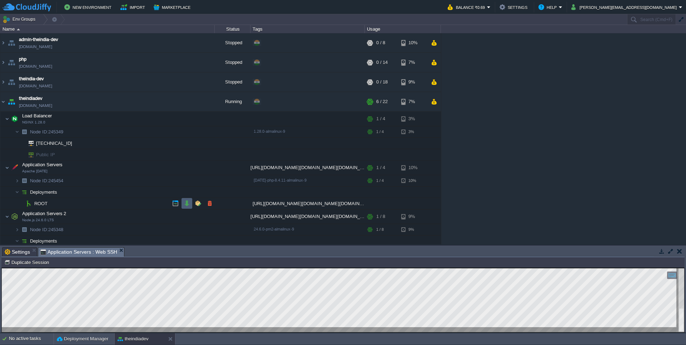
click at [190, 205] on td at bounding box center [186, 203] width 11 height 11
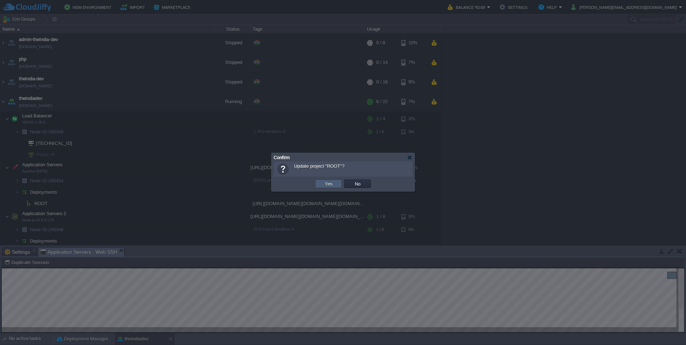
click at [329, 183] on button "Yes" at bounding box center [328, 184] width 12 height 6
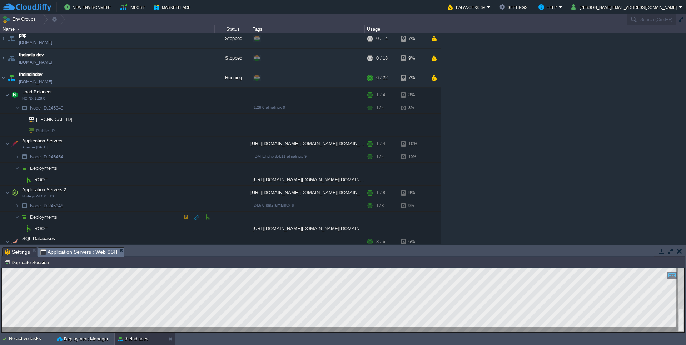
scroll to position [24, 0]
click at [159, 193] on button "button" at bounding box center [161, 192] width 6 height 6
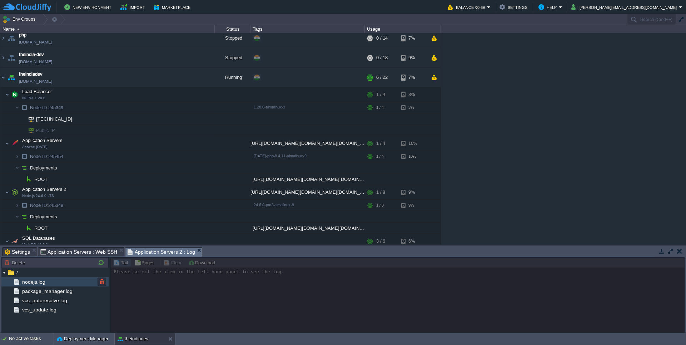
click at [43, 270] on span "nodejs.log" at bounding box center [34, 282] width 26 height 6
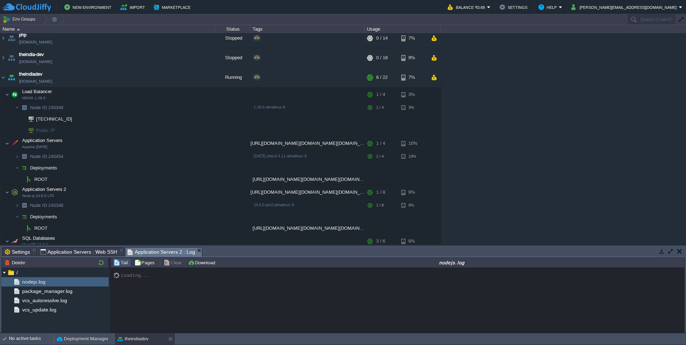
scroll to position [427, 0]
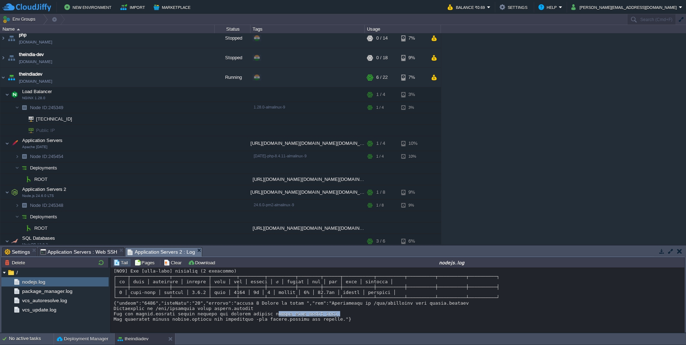
drag, startPoint x: 337, startPoint y: 315, endPoint x: 278, endPoint y: 315, distance: 58.9
click at [278, 270] on div at bounding box center [397, 110] width 567 height 423
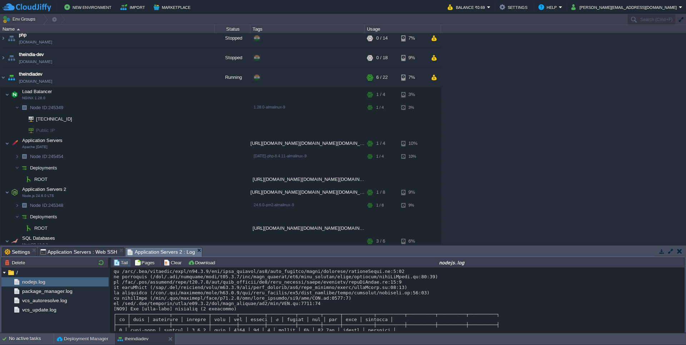
scroll to position [336, 0]
drag, startPoint x: 150, startPoint y: 285, endPoint x: 226, endPoint y: 302, distance: 78.5
click at [226, 270] on div at bounding box center [397, 144] width 567 height 423
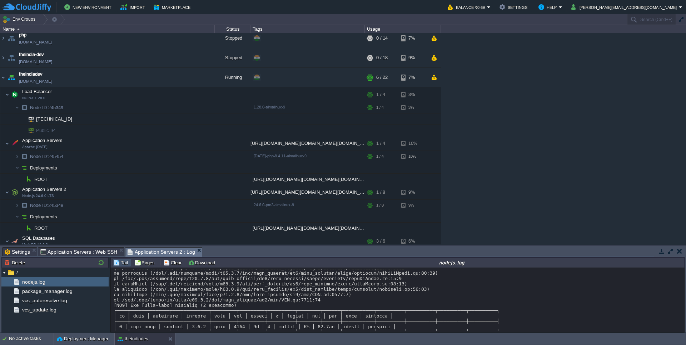
click at [226, 270] on div at bounding box center [397, 144] width 567 height 423
click at [145, 270] on div at bounding box center [397, 144] width 567 height 423
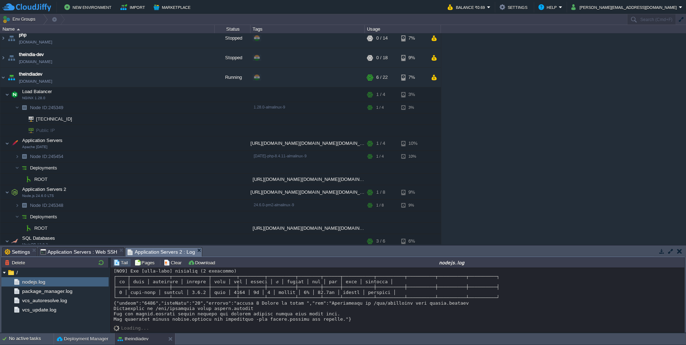
scroll to position [385, 0]
click at [323, 270] on div at bounding box center [397, 110] width 567 height 423
copy div "(node:8385) [DEP0176] DeprecationWarning: fs.R_OK is deprecated, use fs.constan…"
click at [207, 194] on button "button" at bounding box center [204, 192] width 6 height 6
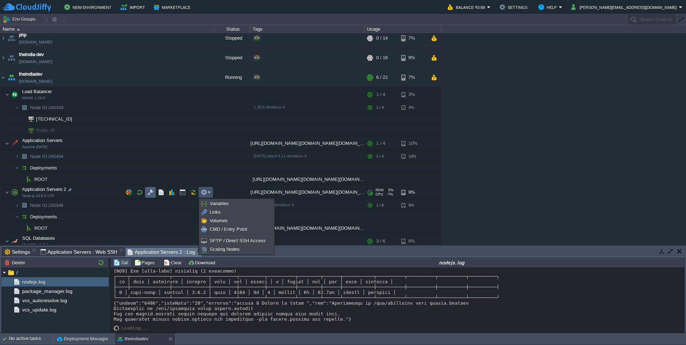
click at [150, 194] on button "button" at bounding box center [150, 192] width 6 height 6
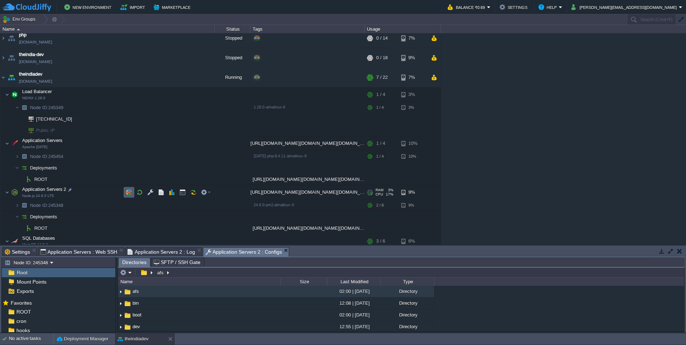
click at [125, 192] on td at bounding box center [129, 192] width 11 height 11
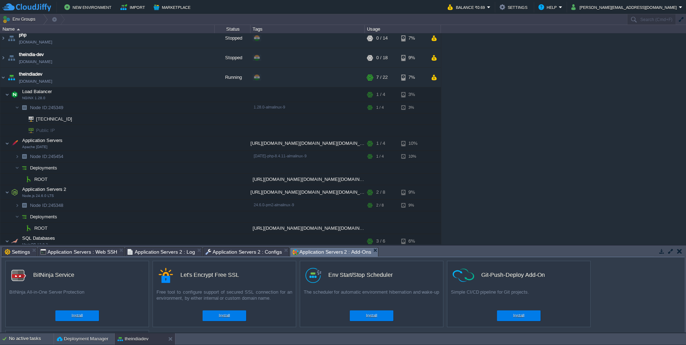
click at [365, 250] on em "Application Servers 2 : Add-Ons" at bounding box center [335, 252] width 86 height 9
click at [369, 251] on em "Application Servers 2 : Add-Ons" at bounding box center [335, 252] width 86 height 9
click at [207, 195] on button "button" at bounding box center [204, 192] width 6 height 6
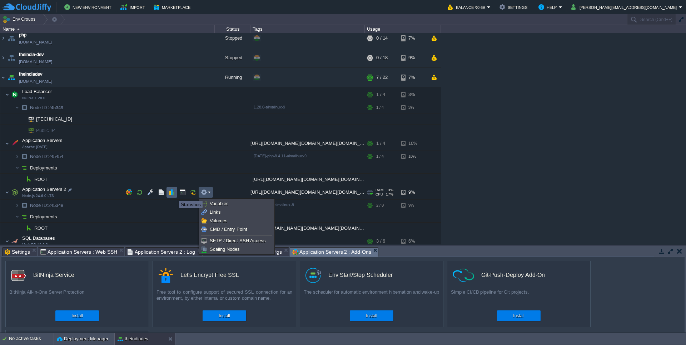
click at [174, 195] on button "button" at bounding box center [172, 192] width 6 height 6
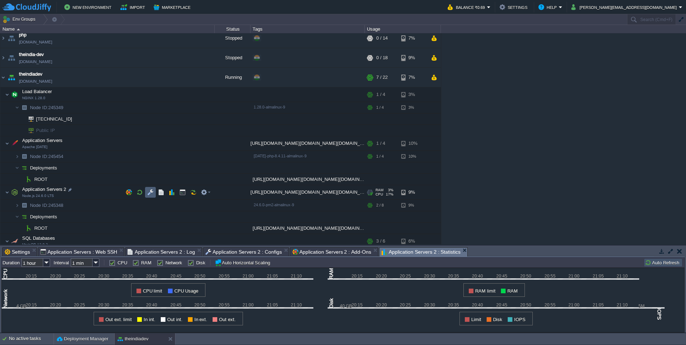
click at [152, 195] on button "button" at bounding box center [150, 192] width 6 height 6
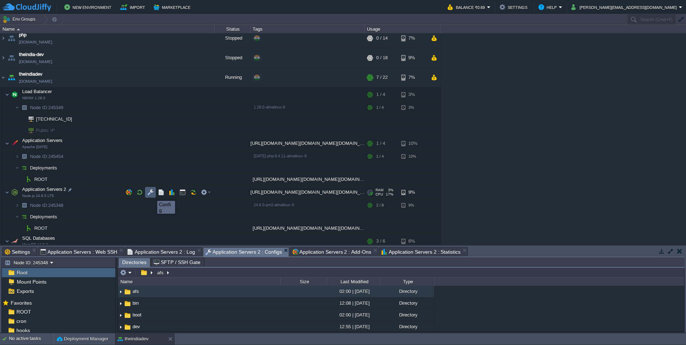
click at [147, 195] on button "button" at bounding box center [150, 192] width 6 height 6
click at [281, 253] on em "Application Servers 2 : Configs" at bounding box center [246, 252] width 83 height 9
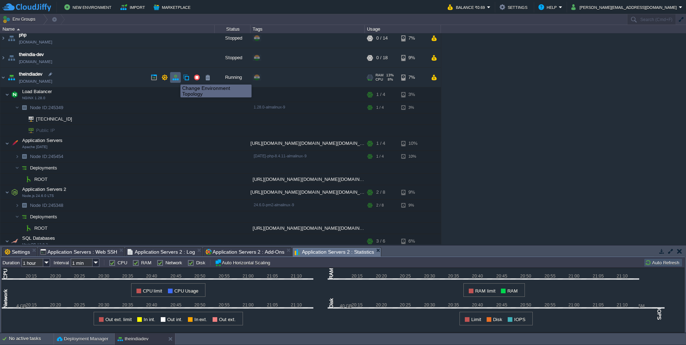
click at [176, 78] on button "button" at bounding box center [175, 77] width 6 height 6
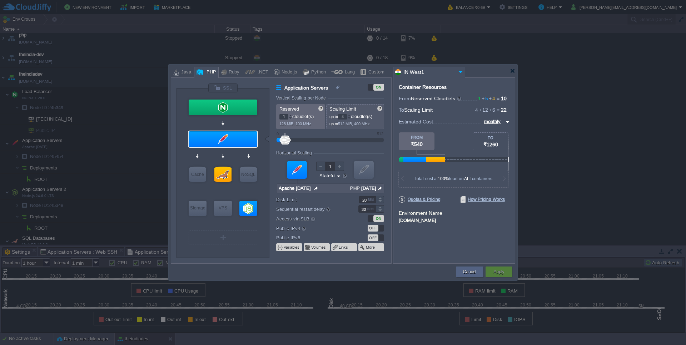
type input "Node.js 24.6.0 LTS"
click at [251, 208] on div at bounding box center [248, 208] width 18 height 15
type input "Application Servers 2"
type input "4"
type input "8"
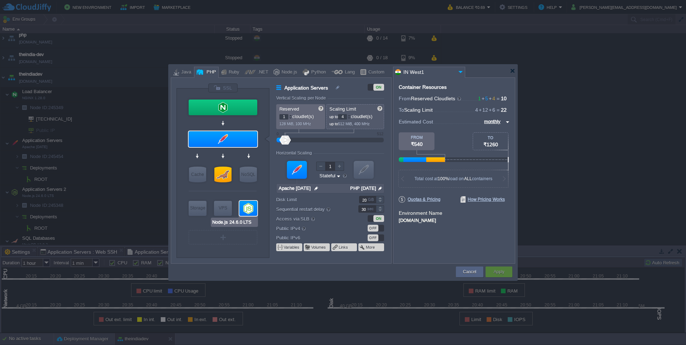
type input "Node.js 24.6.0 LTS"
type input "null"
type input "24.6.0-pm2"
click at [249, 224] on div at bounding box center [223, 222] width 68 height 11
click at [250, 212] on div at bounding box center [248, 208] width 18 height 15
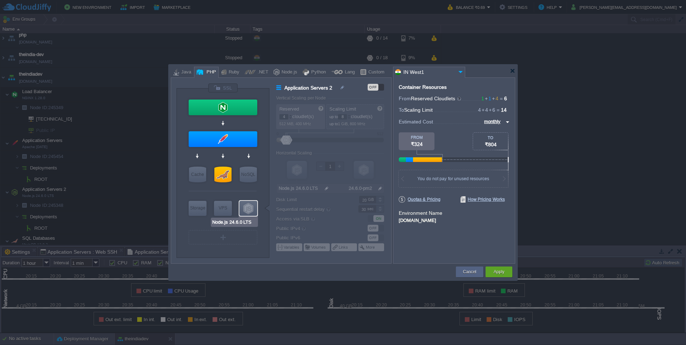
click at [249, 203] on div at bounding box center [248, 208] width 18 height 15
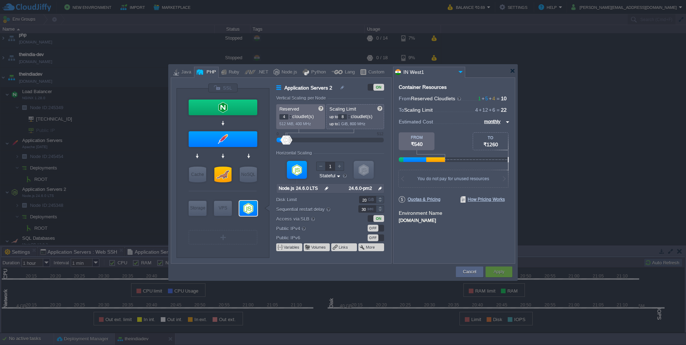
click at [313, 188] on input "Node.js 24.6.0 LTS" at bounding box center [299, 188] width 46 height 9
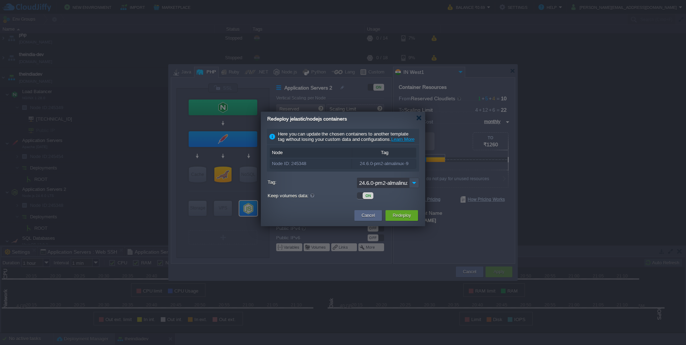
click at [396, 188] on input "24.6.0-pm2-almalinux-9" at bounding box center [383, 183] width 52 height 10
click at [418, 188] on img at bounding box center [414, 183] width 10 height 10
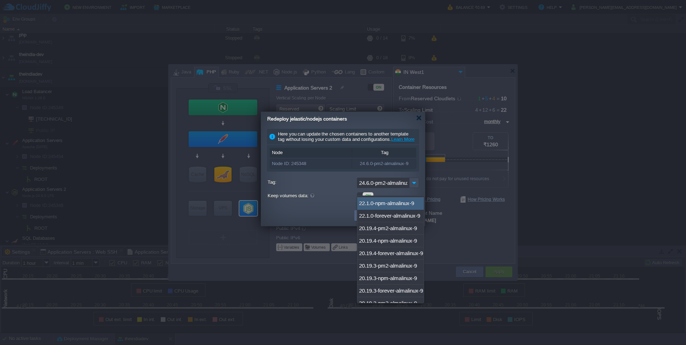
scroll to position [1586, 0]
click at [387, 229] on div "20.19.4-pm2-almalinux-9" at bounding box center [390, 229] width 66 height 12
type input "20.19.4-pm2-almalinux-9"
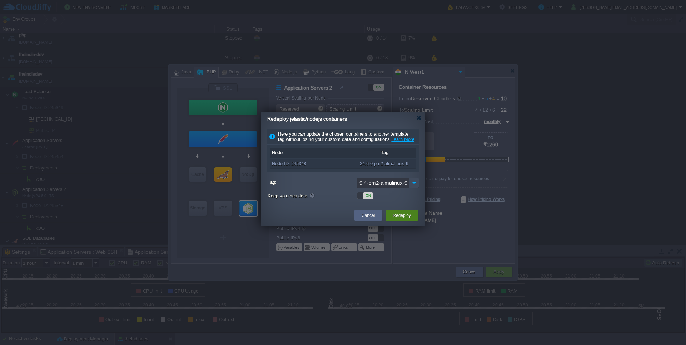
click at [403, 219] on button "Redeploy" at bounding box center [401, 215] width 18 height 7
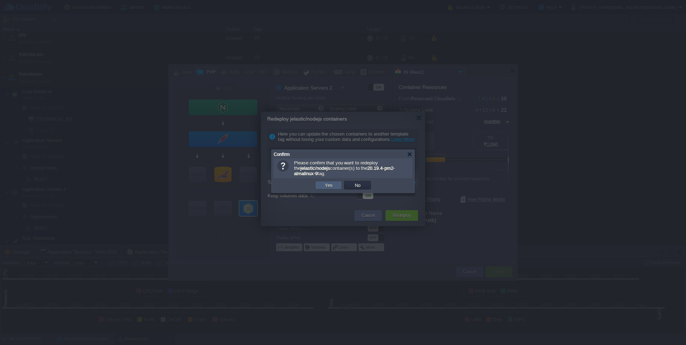
click at [327, 189] on button "Yes" at bounding box center [328, 185] width 12 height 6
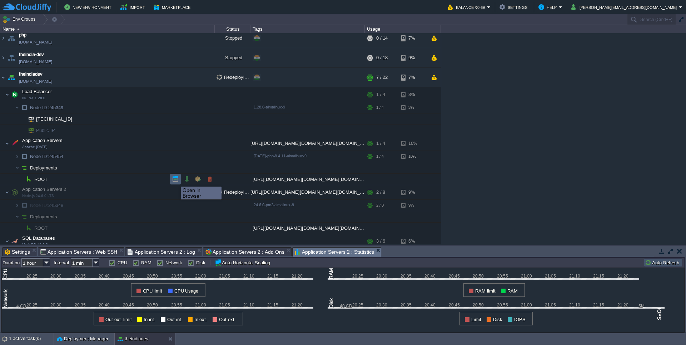
click at [175, 180] on button "button" at bounding box center [175, 179] width 6 height 6
click at [373, 250] on em "Application Servers 2 : Statistics" at bounding box center [338, 252] width 86 height 9
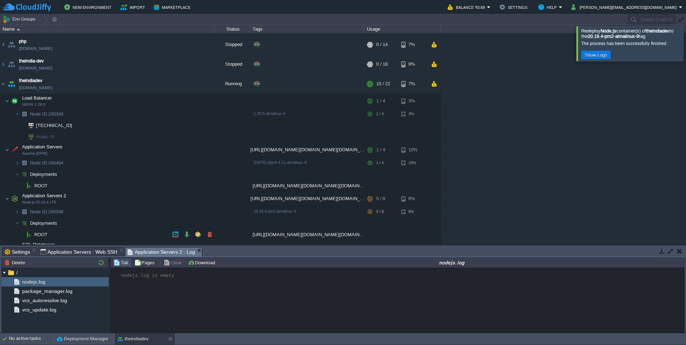
scroll to position [18, 0]
click at [176, 232] on button "button" at bounding box center [175, 234] width 6 height 6
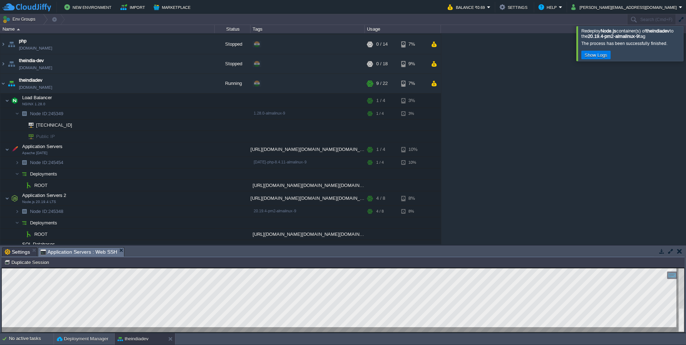
click at [118, 253] on em "Application Servers : Web SSH" at bounding box center [82, 252] width 84 height 9
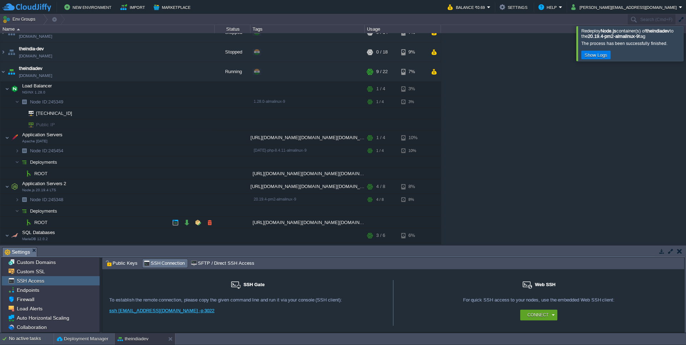
scroll to position [30, 0]
click at [128, 201] on button "button" at bounding box center [129, 199] width 6 height 6
click at [159, 187] on button "button" at bounding box center [161, 186] width 6 height 6
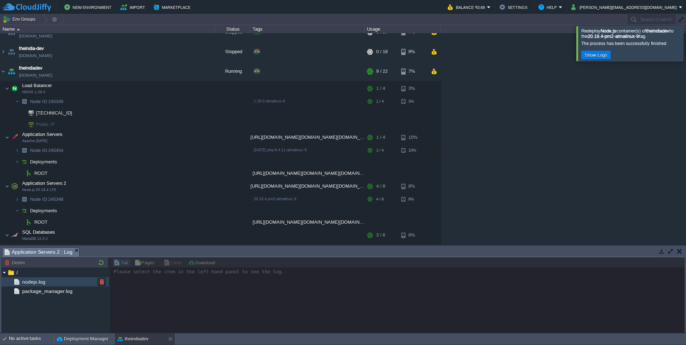
click at [45, 270] on span "nodejs.log" at bounding box center [34, 282] width 26 height 6
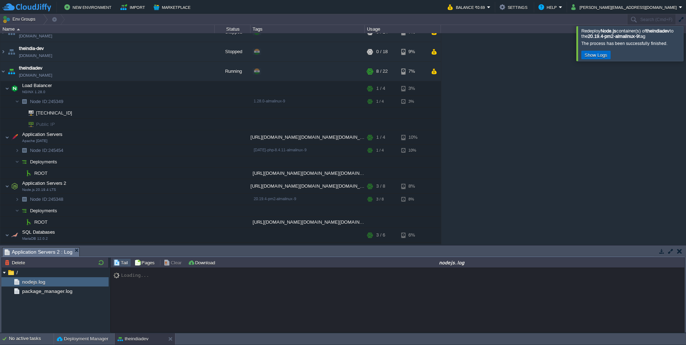
click at [460, 57] on button "Show Logs" at bounding box center [595, 55] width 27 height 6
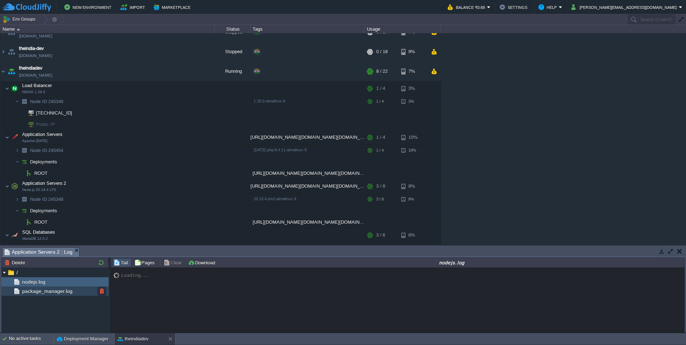
click at [72, 270] on div "package_manager.log" at bounding box center [54, 291] width 107 height 9
click at [25, 270] on span "nodejs.log" at bounding box center [34, 282] width 26 height 6
click at [162, 152] on button "button" at bounding box center [161, 150] width 6 height 6
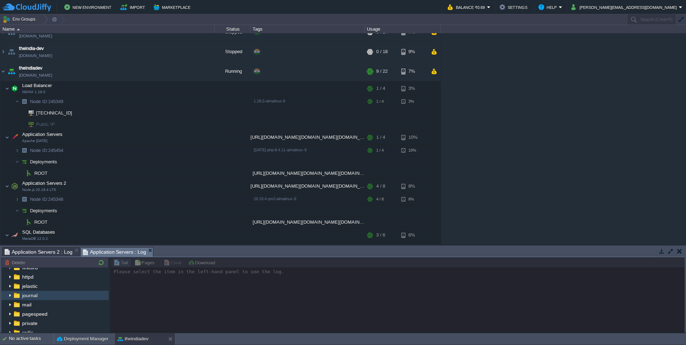
scroll to position [0, 0]
click at [28, 270] on div "httpd" at bounding box center [54, 291] width 107 height 9
click at [10, 270] on img at bounding box center [10, 291] width 6 height 9
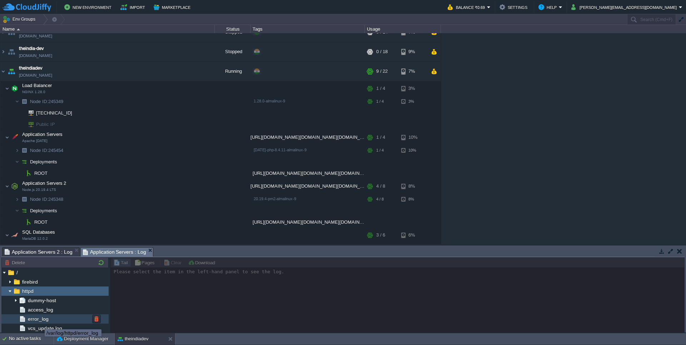
click at [40, 270] on span "error_log" at bounding box center [37, 319] width 23 height 6
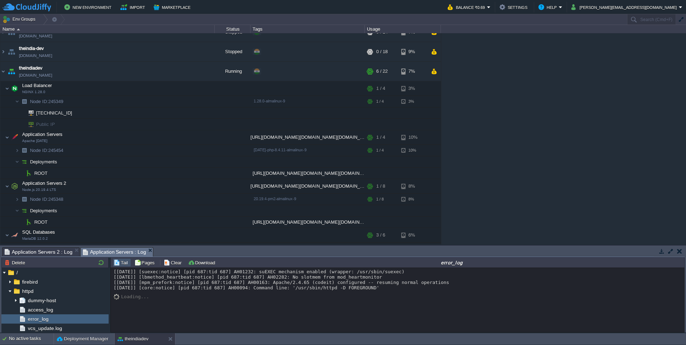
click at [63, 256] on span "Application Servers 2 : Log" at bounding box center [39, 252] width 68 height 9
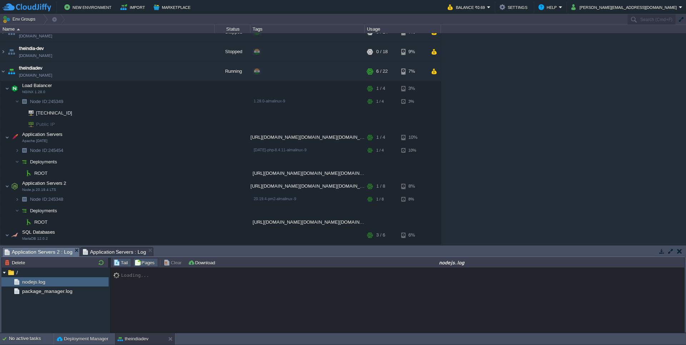
click at [143, 266] on button "Pages" at bounding box center [145, 263] width 22 height 6
type input "0"
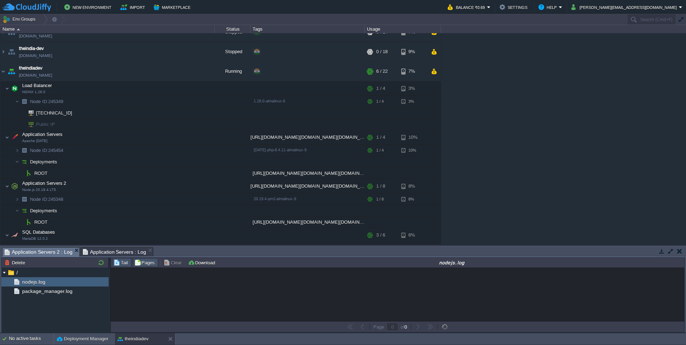
click at [129, 266] on button "Tail" at bounding box center [122, 263] width 16 height 6
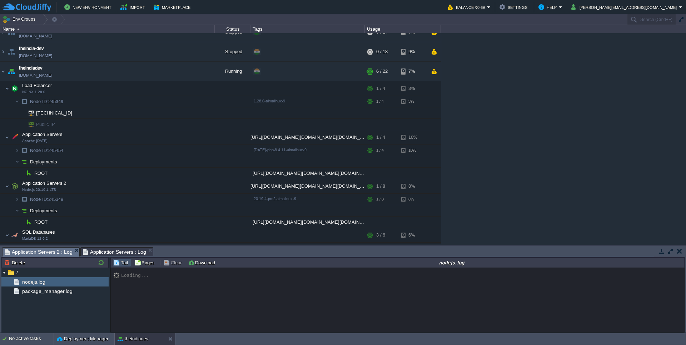
click at [164, 265] on button "Clear" at bounding box center [174, 263] width 20 height 6
click at [198, 72] on button "button" at bounding box center [197, 71] width 6 height 6
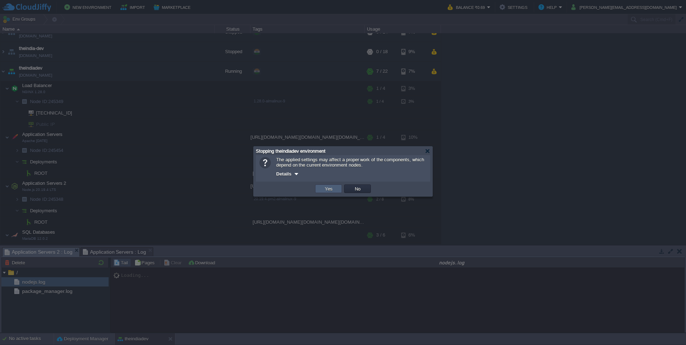
click at [337, 193] on td "Yes" at bounding box center [328, 189] width 27 height 9
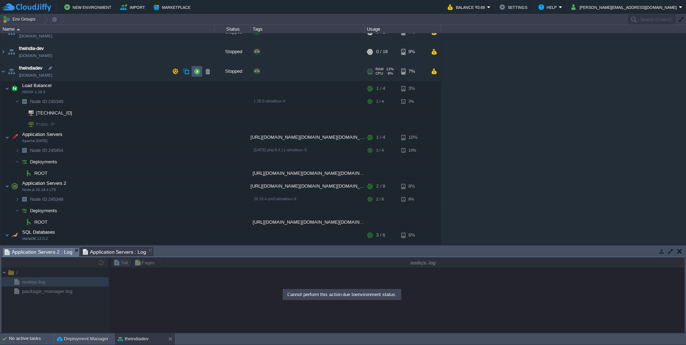
click at [199, 73] on button "button" at bounding box center [197, 71] width 6 height 6
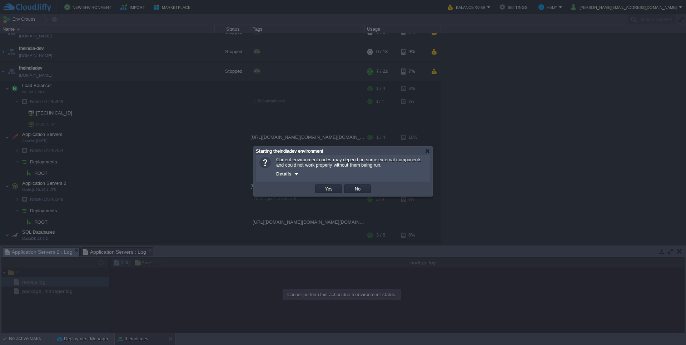
click at [290, 175] on span "Details" at bounding box center [283, 173] width 15 height 5
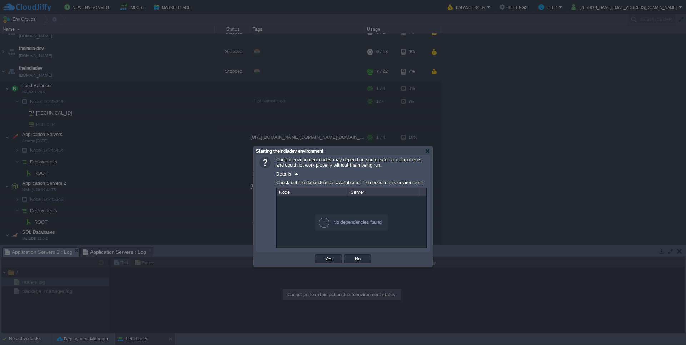
click at [322, 255] on div "OK Yes No Cancel" at bounding box center [343, 259] width 174 height 15
click at [325, 260] on button "Yes" at bounding box center [328, 259] width 12 height 6
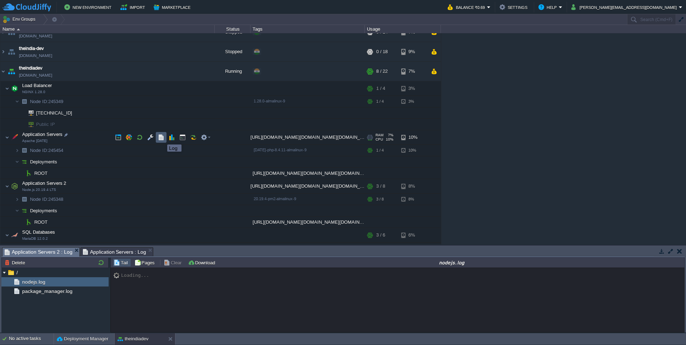
click at [162, 138] on button "button" at bounding box center [161, 137] width 6 height 6
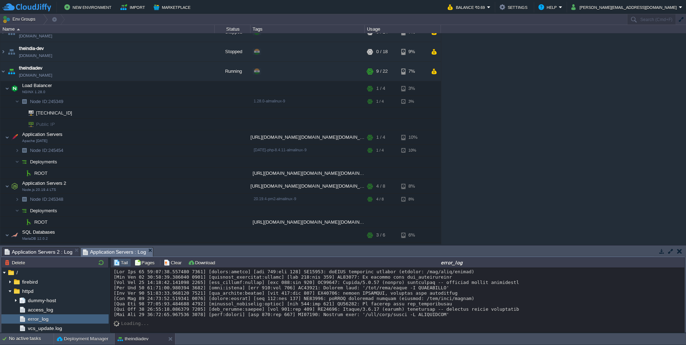
click at [254, 270] on div at bounding box center [397, 293] width 567 height 48
click at [160, 199] on button "button" at bounding box center [161, 199] width 6 height 6
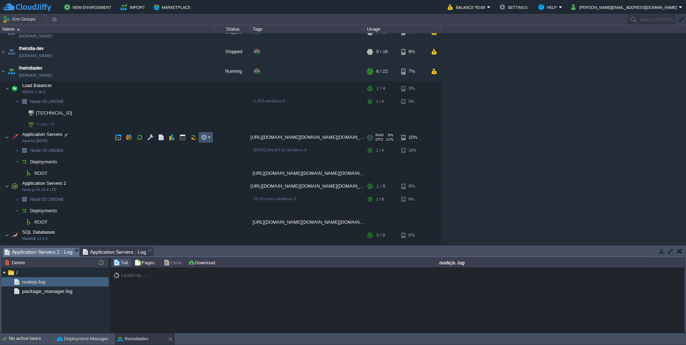
click at [204, 138] on button "button" at bounding box center [204, 137] width 6 height 6
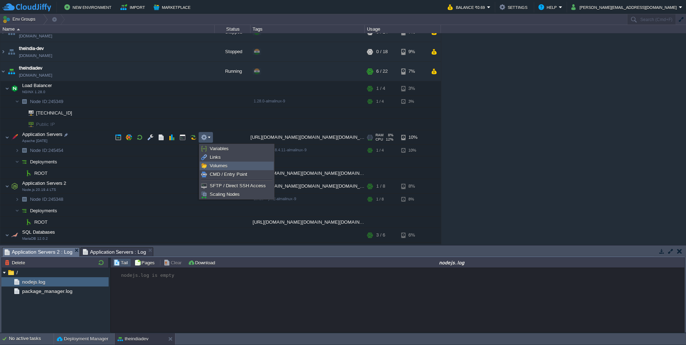
click at [221, 166] on span "Volumes" at bounding box center [219, 165] width 18 height 5
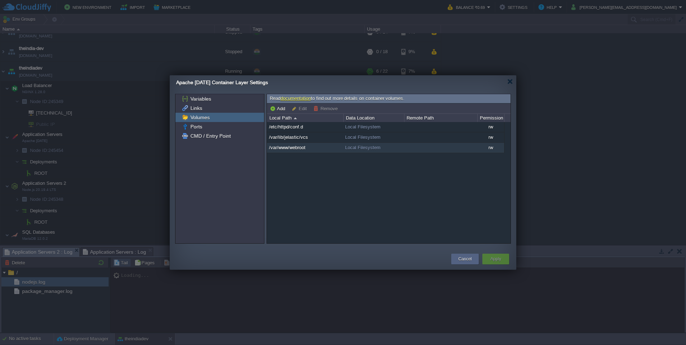
click at [357, 152] on div "Local Filesystem" at bounding box center [373, 148] width 61 height 10
click at [450, 262] on td "Cancel" at bounding box center [464, 259] width 31 height 13
click at [460, 261] on button "Cancel" at bounding box center [464, 259] width 13 height 7
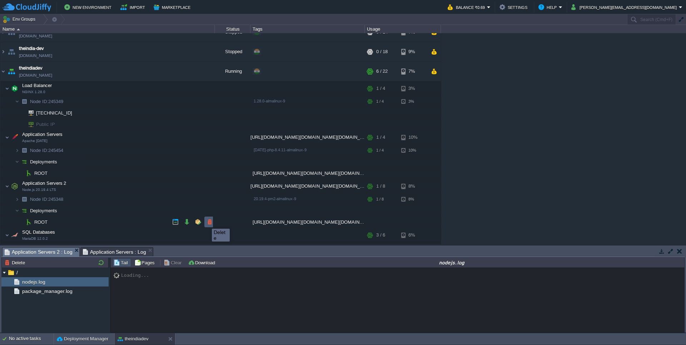
click at [207, 222] on button "button" at bounding box center [209, 222] width 6 height 6
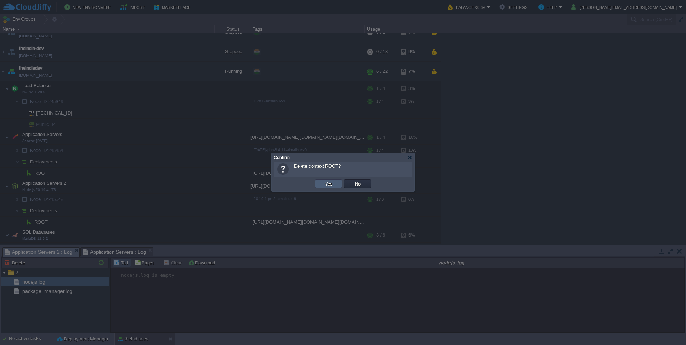
click at [331, 184] on button "Yes" at bounding box center [328, 184] width 12 height 6
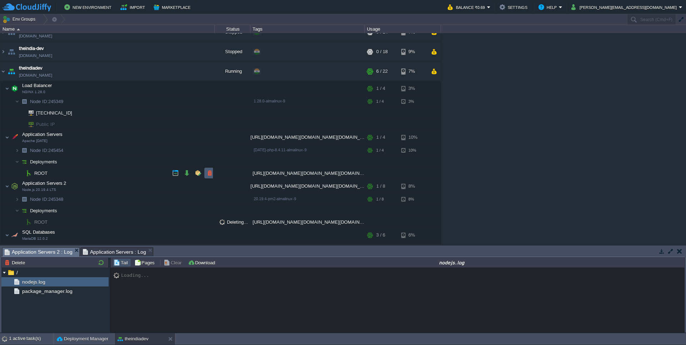
click at [210, 177] on td at bounding box center [209, 173] width 11 height 11
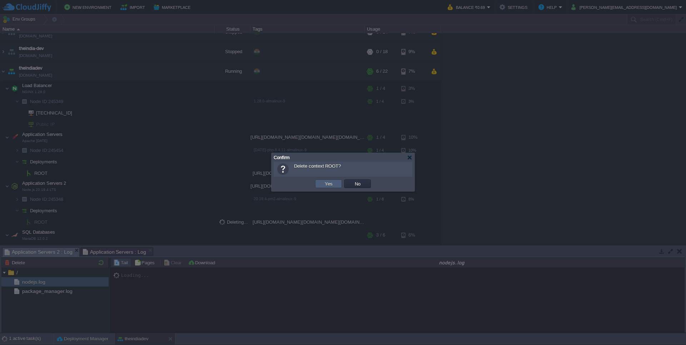
click at [332, 184] on button "Yes" at bounding box center [328, 184] width 12 height 6
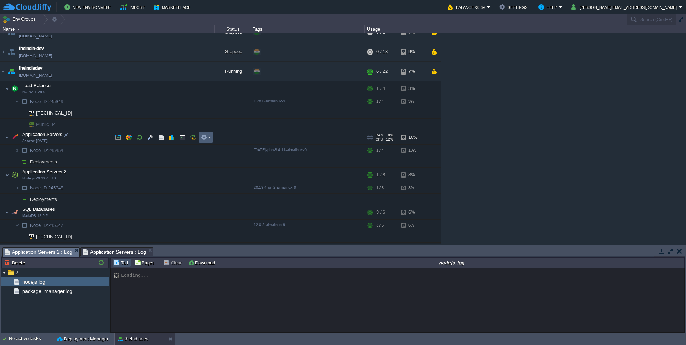
click at [206, 138] on button "button" at bounding box center [204, 137] width 6 height 6
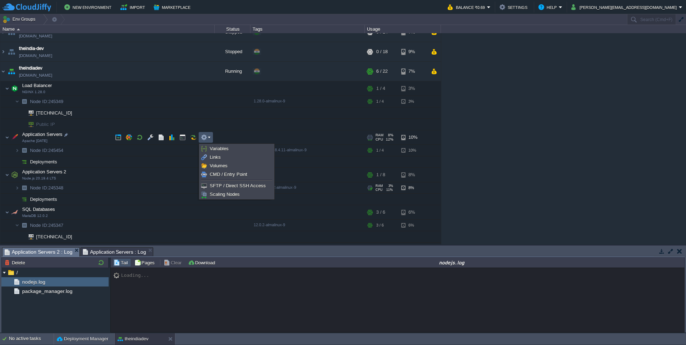
click at [140, 186] on div "admin-theindia-dev [DOMAIN_NAME] Stopped + Add to Env Group RAM 0% CPU 0% 0 / 8…" at bounding box center [343, 138] width 686 height 211
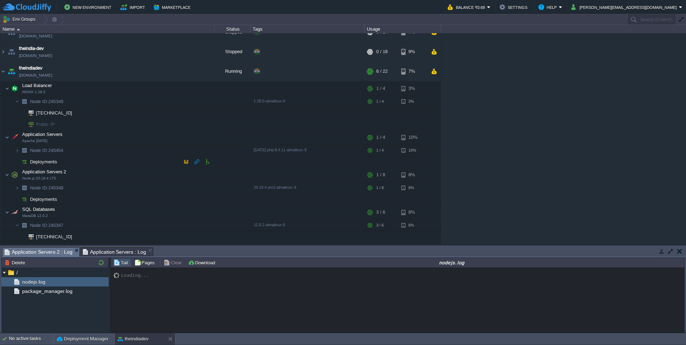
click at [195, 163] on button "button" at bounding box center [197, 162] width 6 height 6
click at [209, 163] on button "button" at bounding box center [207, 162] width 6 height 6
click at [117, 163] on td "Deployments" at bounding box center [107, 161] width 214 height 11
click at [187, 164] on button "button" at bounding box center [186, 162] width 6 height 6
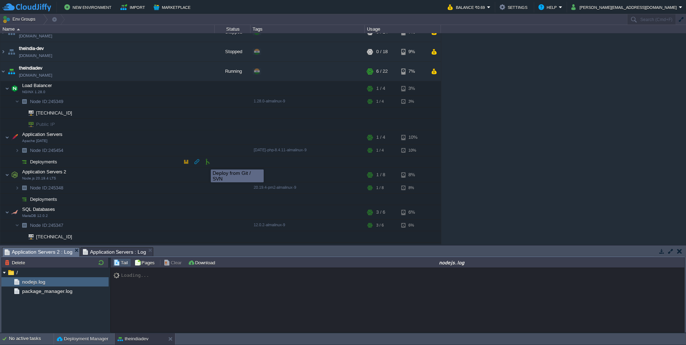
click at [209, 164] on button "button" at bounding box center [207, 162] width 6 height 6
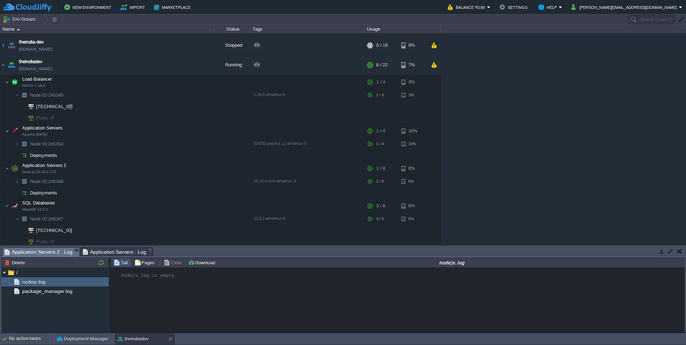
scroll to position [34, 0]
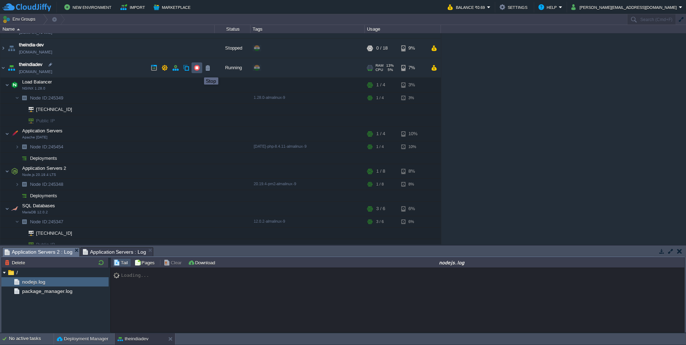
click at [199, 71] on button "button" at bounding box center [197, 68] width 6 height 6
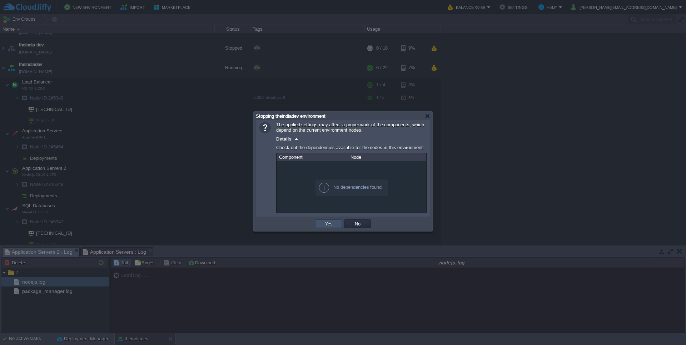
click at [327, 224] on button "Yes" at bounding box center [328, 224] width 12 height 6
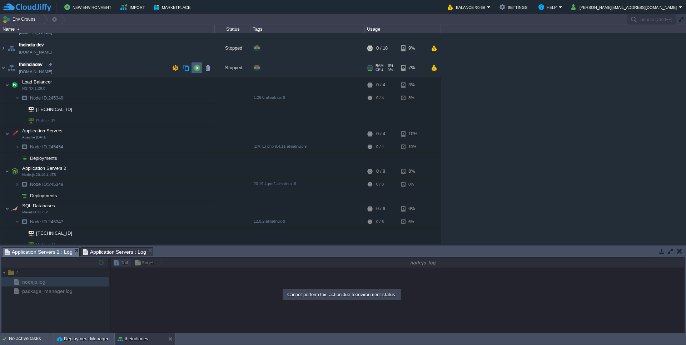
click at [200, 68] on td at bounding box center [196, 67] width 11 height 11
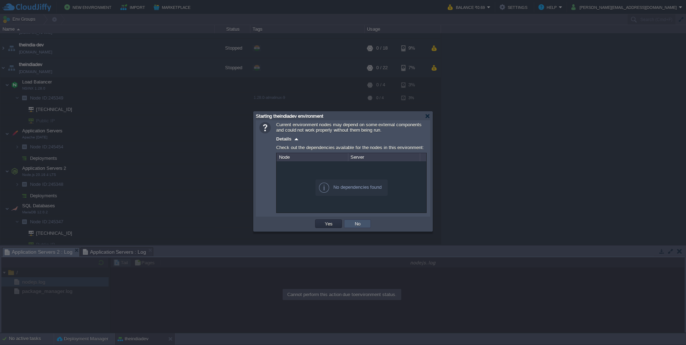
click at [356, 225] on button "No" at bounding box center [357, 224] width 10 height 6
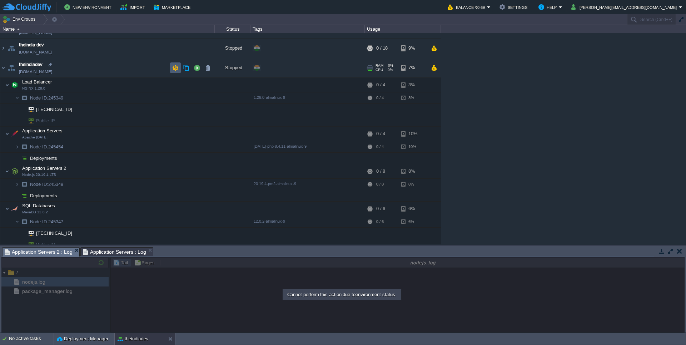
click at [179, 69] on td at bounding box center [175, 67] width 11 height 11
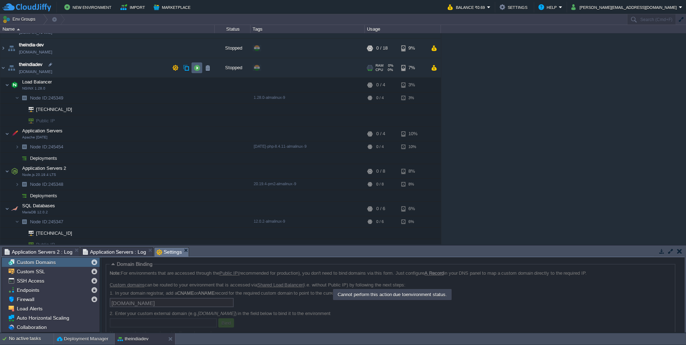
click at [199, 70] on button "button" at bounding box center [197, 68] width 6 height 6
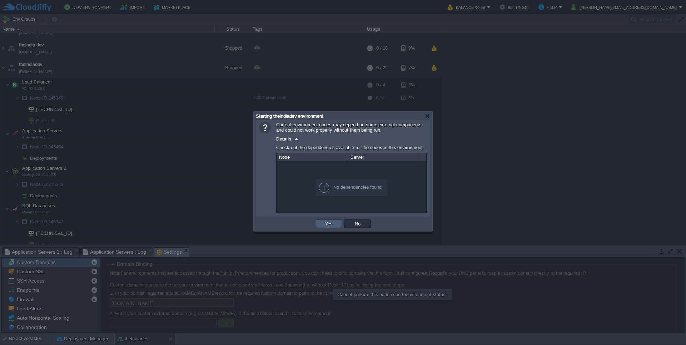
click at [331, 227] on button "Yes" at bounding box center [328, 224] width 12 height 6
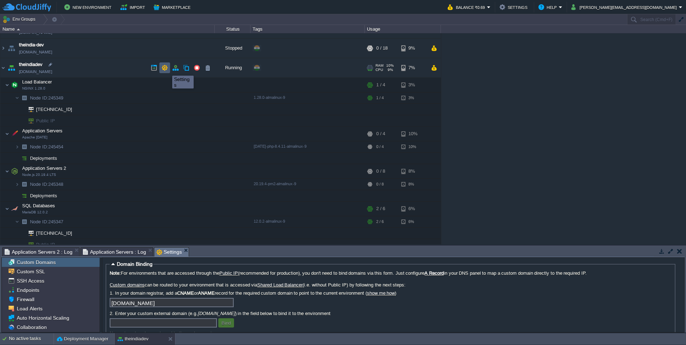
click at [167, 69] on button "button" at bounding box center [164, 68] width 6 height 6
click at [166, 69] on button "button" at bounding box center [164, 68] width 6 height 6
click at [178, 70] on button "button" at bounding box center [175, 68] width 6 height 6
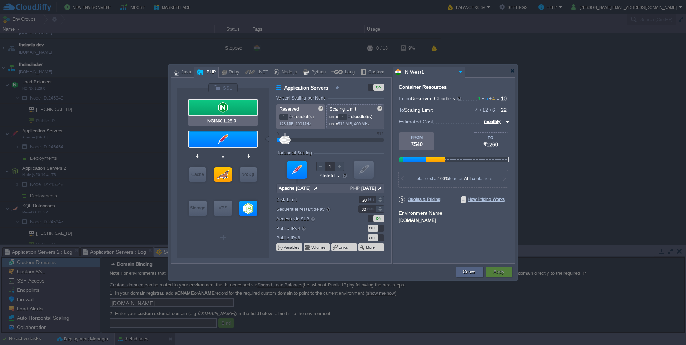
click at [212, 108] on div at bounding box center [223, 108] width 69 height 16
type input "Load Balancer"
type input "NGINX 1.28.0"
type input "null"
type input "1.28.0-almalin..."
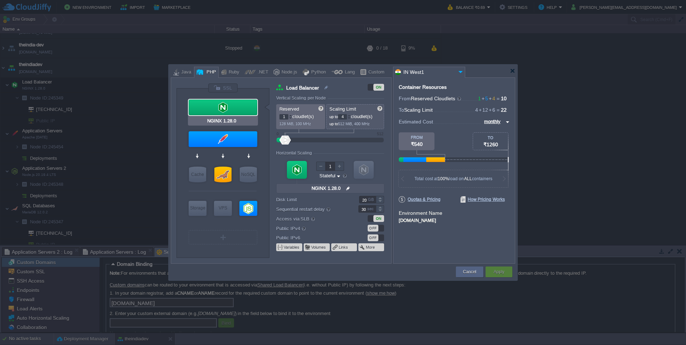
type input "Apache [DATE]"
click at [342, 185] on input "NGINX 1.28.0" at bounding box center [326, 188] width 35 height 9
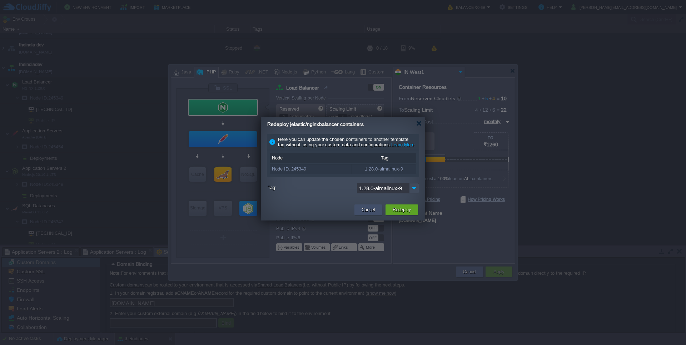
click at [362, 214] on div "Cancel" at bounding box center [368, 210] width 17 height 11
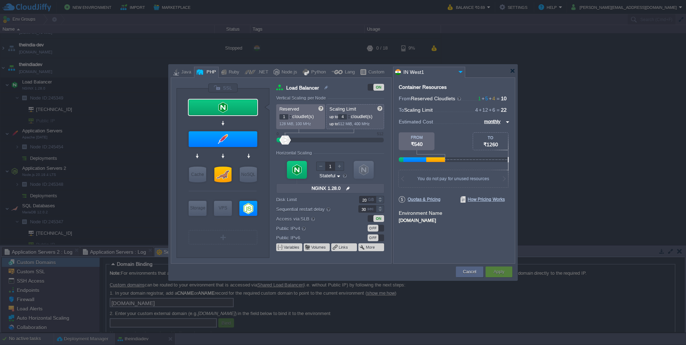
click at [322, 164] on div at bounding box center [320, 166] width 9 height 9
click at [322, 169] on div at bounding box center [320, 166] width 9 height 9
click at [343, 150] on form "Vertical Scaling per Node Reserved 1 cloudlet(s) 128 MiB, 100 MHz Scaling Limit…" at bounding box center [333, 180] width 115 height 168
click at [377, 88] on div "ON" at bounding box center [378, 87] width 11 height 7
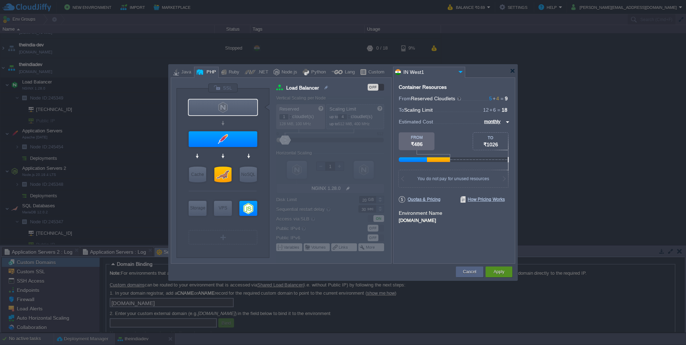
click at [460, 270] on button "Apply" at bounding box center [498, 272] width 11 height 7
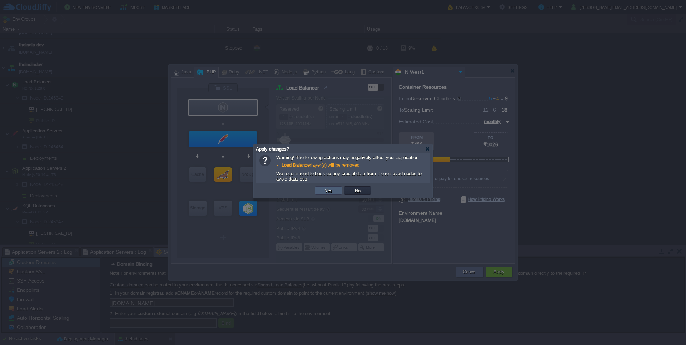
click at [334, 194] on td "Yes" at bounding box center [328, 190] width 27 height 9
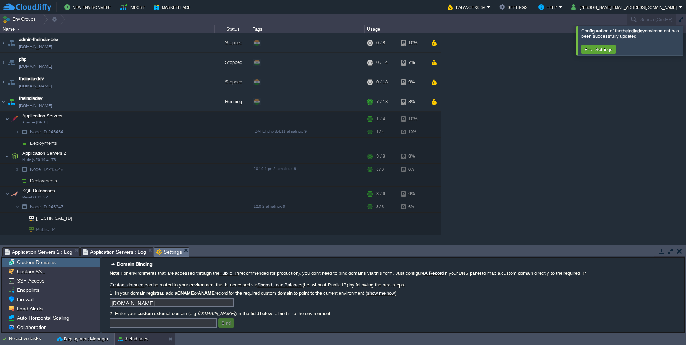
scroll to position [0, 0]
click at [200, 145] on button "button" at bounding box center [197, 143] width 6 height 6
click at [460, 54] on td "Env. Settings" at bounding box center [598, 49] width 34 height 9
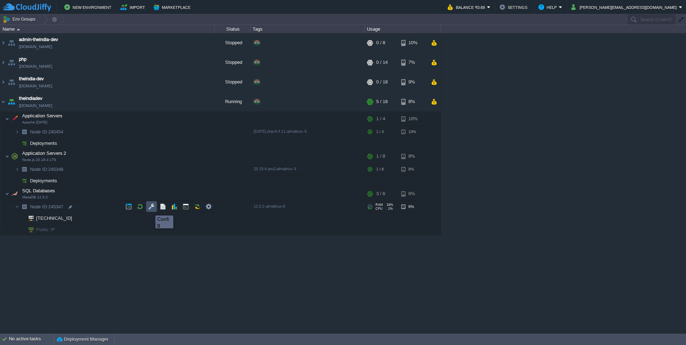
click at [150, 209] on button "button" at bounding box center [151, 207] width 6 height 6
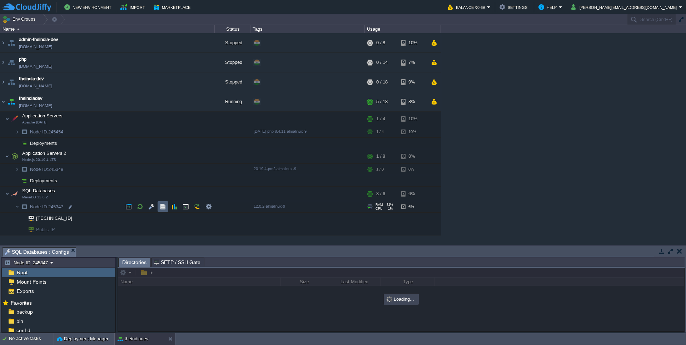
click at [167, 209] on td at bounding box center [162, 206] width 11 height 11
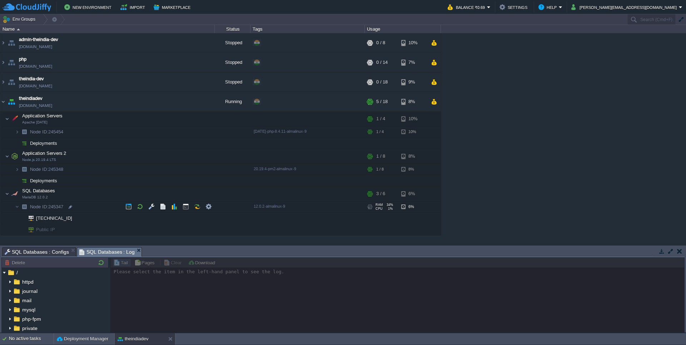
click at [216, 208] on td at bounding box center [233, 206] width 36 height 11
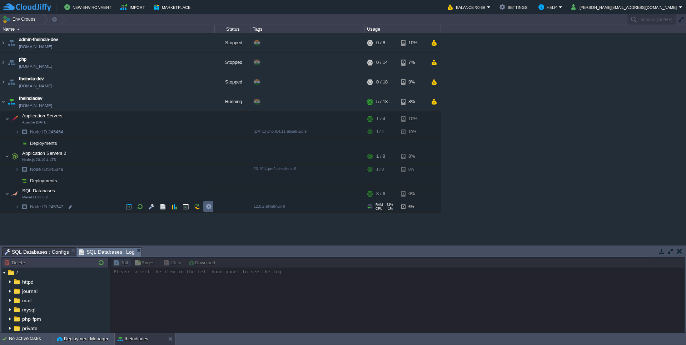
click at [212, 208] on em at bounding box center [210, 207] width 10 height 6
click at [224, 234] on link "Info" at bounding box center [241, 235] width 73 height 8
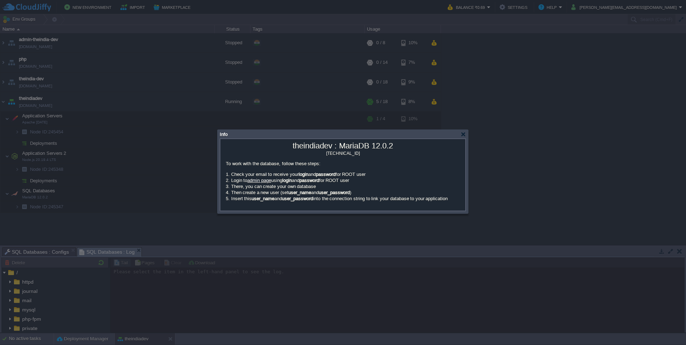
click at [263, 183] on link "admin page" at bounding box center [259, 180] width 24 height 5
click at [460, 135] on div at bounding box center [462, 134] width 5 height 5
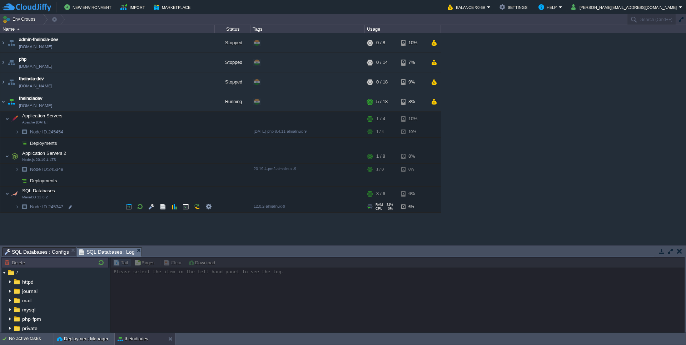
click at [20, 205] on img at bounding box center [24, 206] width 10 height 11
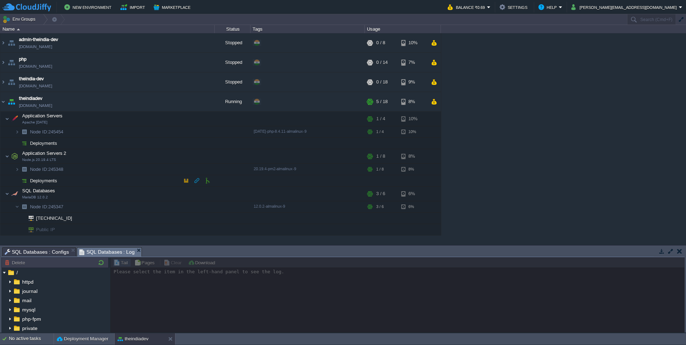
click at [176, 184] on td "Deployments" at bounding box center [107, 180] width 214 height 11
click at [199, 183] on button "button" at bounding box center [197, 180] width 6 height 6
click at [209, 183] on button "button" at bounding box center [207, 180] width 6 height 6
click at [207, 183] on button "button" at bounding box center [207, 180] width 6 height 6
click at [128, 168] on button "button" at bounding box center [129, 169] width 6 height 6
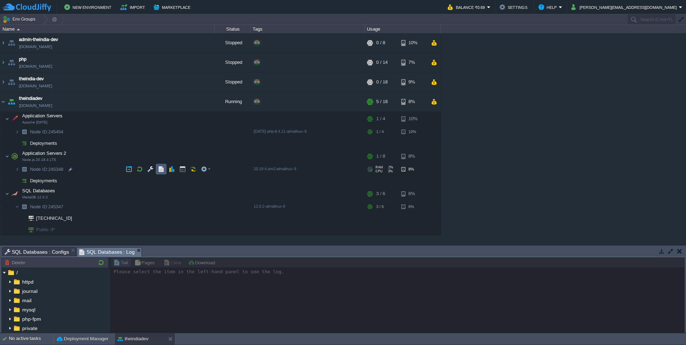
click at [160, 168] on button "button" at bounding box center [161, 169] width 6 height 6
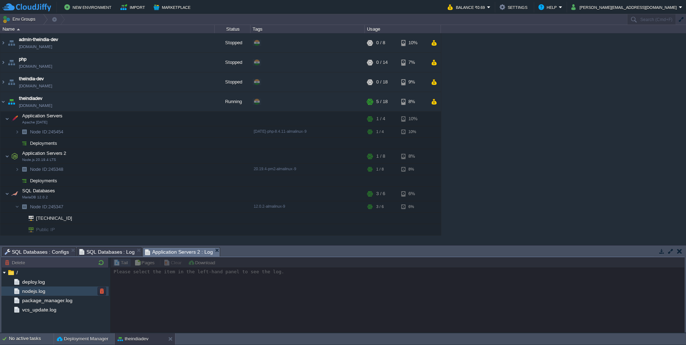
click at [34, 270] on div "nodejs.log" at bounding box center [54, 291] width 107 height 9
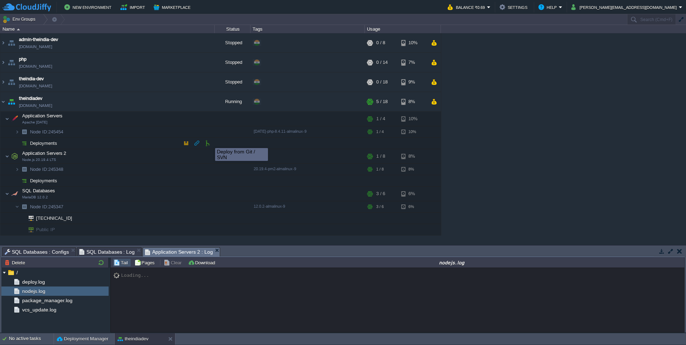
click at [210, 142] on button "button" at bounding box center [207, 143] width 6 height 6
click at [49, 142] on span "Deployments" at bounding box center [43, 143] width 29 height 6
click at [47, 144] on span "Deployments" at bounding box center [43, 143] width 29 height 6
click at [206, 121] on button "button" at bounding box center [204, 119] width 6 height 6
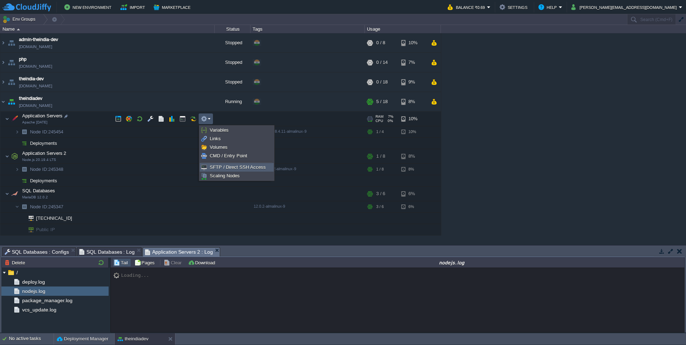
click at [218, 165] on span "SFTP / Direct SSH Access" at bounding box center [238, 167] width 56 height 5
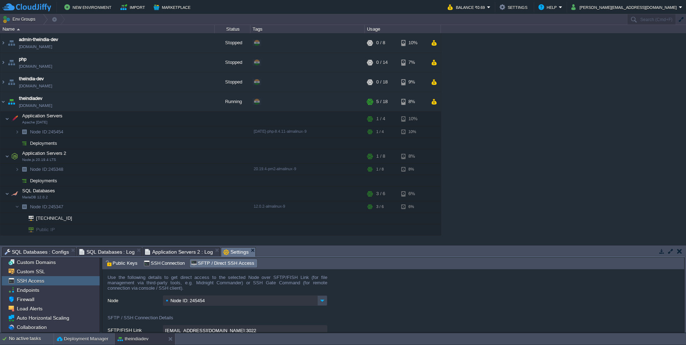
click at [216, 270] on input "Node ID: 245454" at bounding box center [240, 301] width 154 height 10
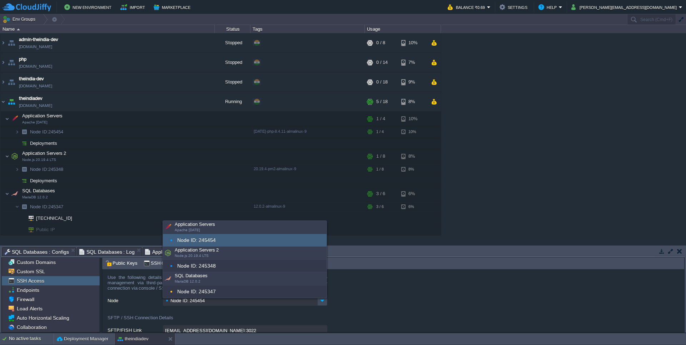
click at [224, 235] on div "Node ID: 245454" at bounding box center [245, 240] width 164 height 12
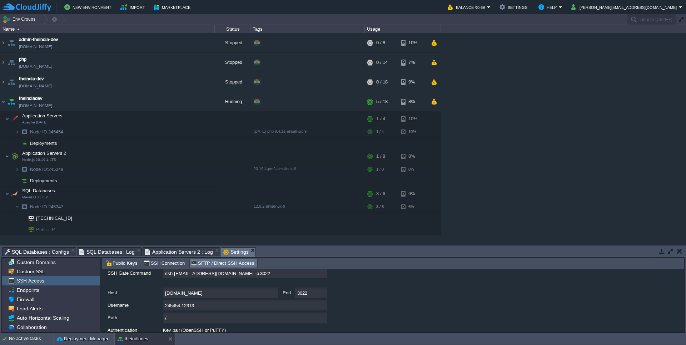
scroll to position [67, 0]
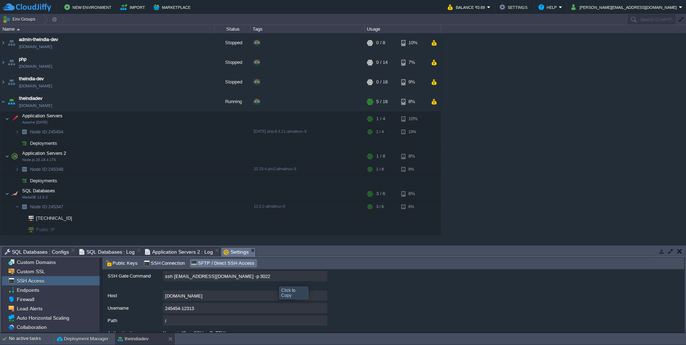
click at [274, 270] on input "ssh [EMAIL_ADDRESS][DOMAIN_NAME] -p 3022" at bounding box center [245, 276] width 164 height 10
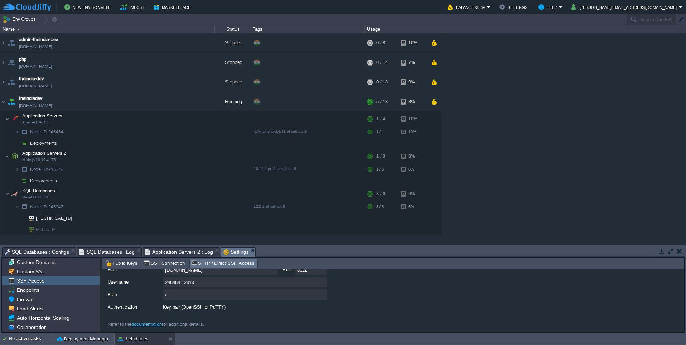
scroll to position [96, 0]
click at [151, 133] on button "button" at bounding box center [150, 132] width 6 height 6
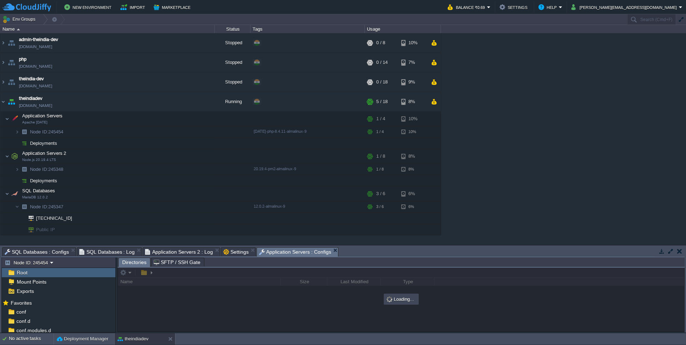
click at [178, 264] on span "SFTP / SSH Gate" at bounding box center [177, 262] width 47 height 9
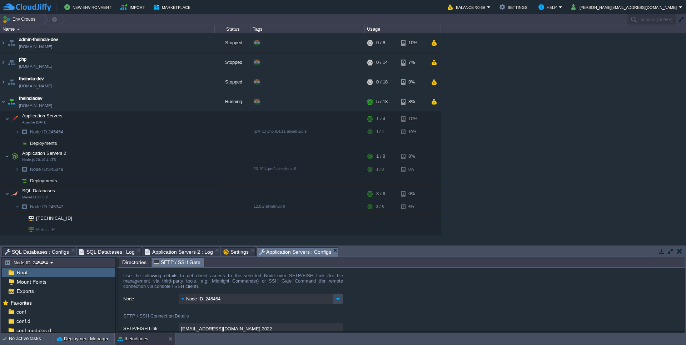
scroll to position [12, 0]
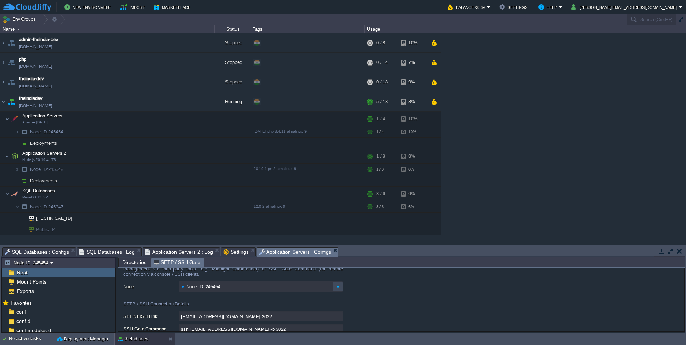
click at [278, 270] on input "[EMAIL_ADDRESS][DOMAIN_NAME]:3022" at bounding box center [261, 316] width 164 height 10
type textarea "[EMAIL_ADDRESS][DOMAIN_NAME]:3022"
type input "[EMAIL_ADDRESS][DOMAIN_NAME]:3022/afs"
type input "ssh [EMAIL_ADDRESS][DOMAIN_NAME] -p 3022 -t "cd /afs; \$SHELL --login""
type input "/afs"
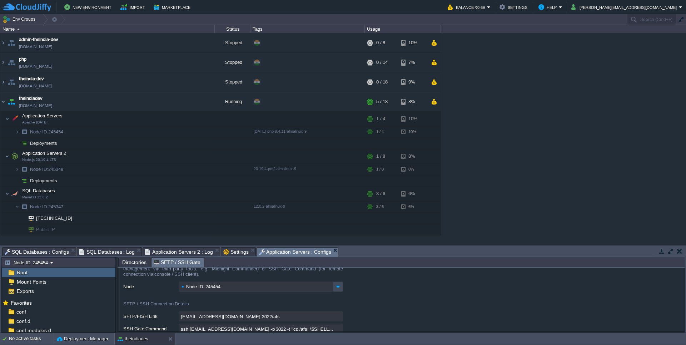
scroll to position [22, 0]
click at [337, 270] on input "[EMAIL_ADDRESS][DOMAIN_NAME]:3022/afs" at bounding box center [261, 316] width 164 height 10
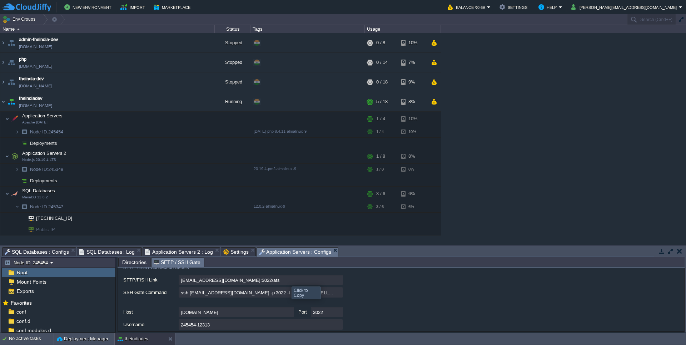
scroll to position [55, 0]
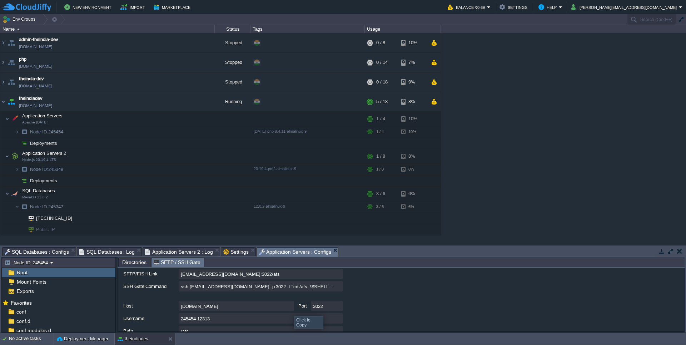
click at [288, 270] on input "[DOMAIN_NAME]" at bounding box center [236, 306] width 115 height 10
type textarea "[DOMAIN_NAME]"
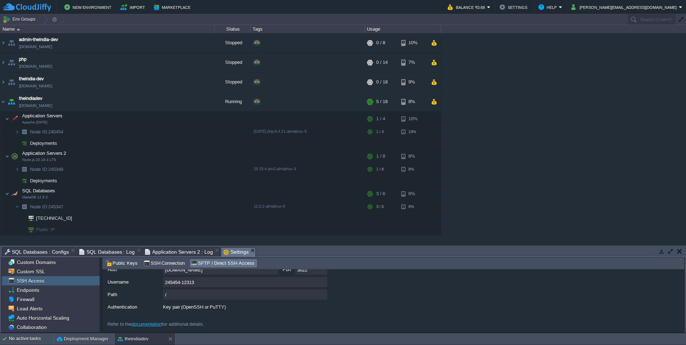
scroll to position [96, 0]
click at [243, 249] on em "Settings" at bounding box center [239, 252] width 32 height 9
click at [117, 267] on span "Public Keys" at bounding box center [121, 264] width 32 height 8
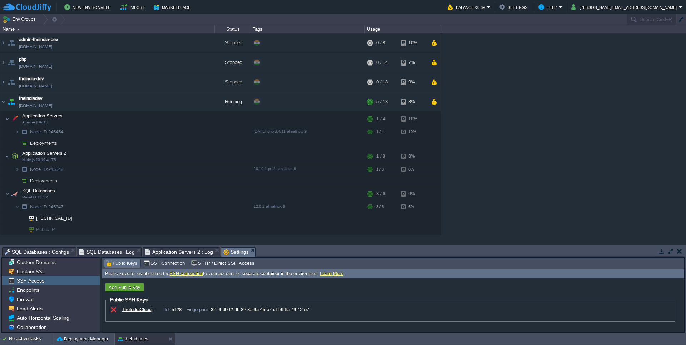
click at [58, 256] on span "SQL Databases : Configs" at bounding box center [37, 252] width 64 height 9
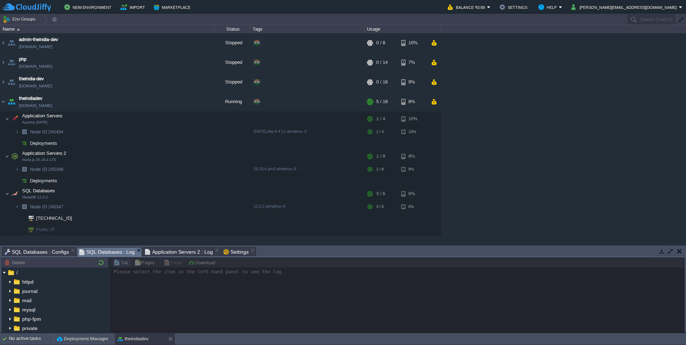
click at [105, 255] on span "SQL Databases : Log" at bounding box center [107, 252] width 56 height 9
click at [132, 250] on li "SQL Databases : Log" at bounding box center [109, 251] width 65 height 9
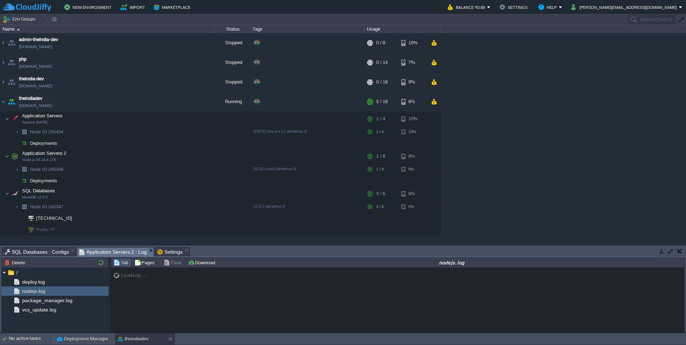
click at [129, 252] on span "Application Servers 2 : Log" at bounding box center [113, 252] width 68 height 9
click at [41, 270] on span "deploy.log" at bounding box center [33, 282] width 25 height 6
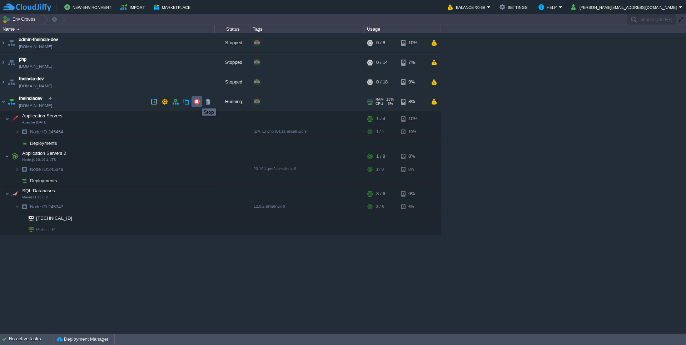
click at [196, 102] on button "button" at bounding box center [197, 102] width 6 height 6
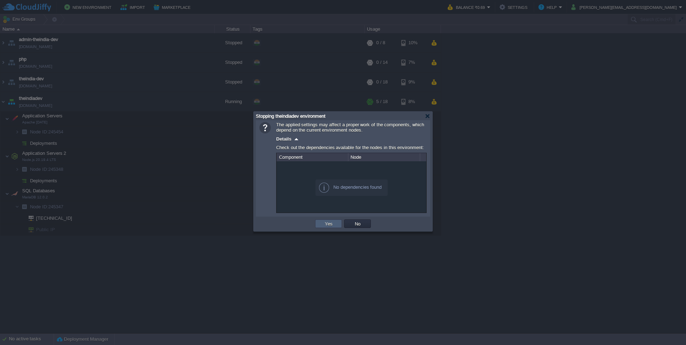
click at [322, 224] on td "Yes" at bounding box center [328, 224] width 27 height 9
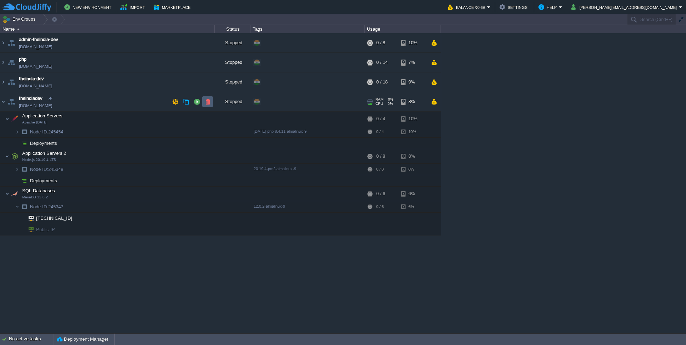
click at [204, 103] on td at bounding box center [207, 101] width 11 height 11
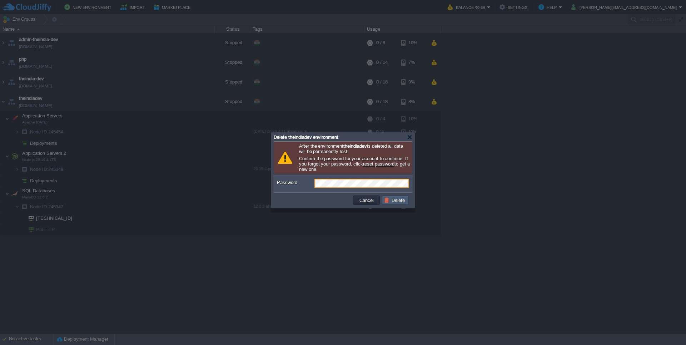
click at [393, 204] on button "Delete" at bounding box center [395, 200] width 23 height 6
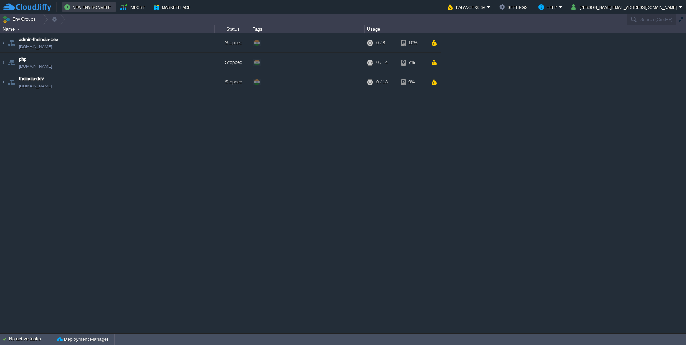
click at [96, 6] on button "New Environment" at bounding box center [88, 7] width 49 height 9
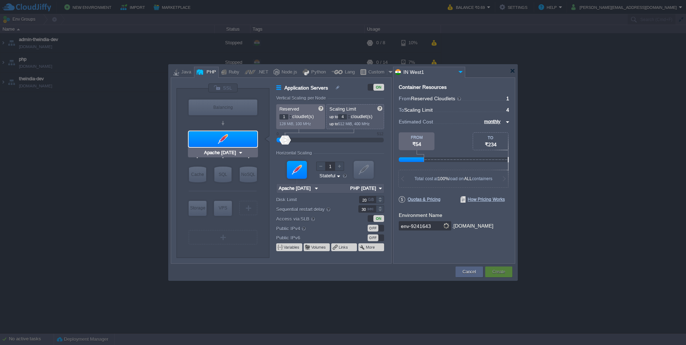
type input "MariaDB 12.0.2"
click at [225, 175] on div "SQL" at bounding box center [222, 175] width 17 height 16
type input "SQL Databases"
type input "4"
type input "6"
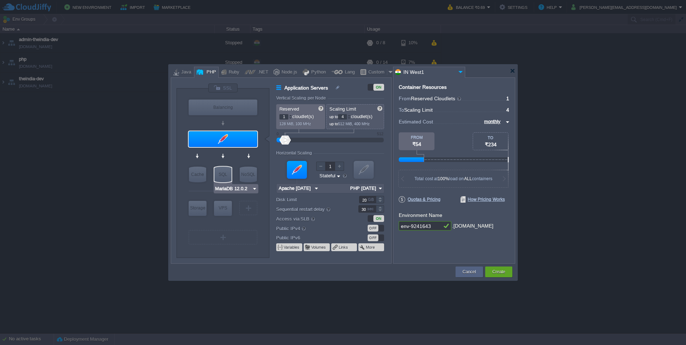
type input "MariaDB 12.0.2"
type input "12.0.2-almalin..."
type input "Stateless"
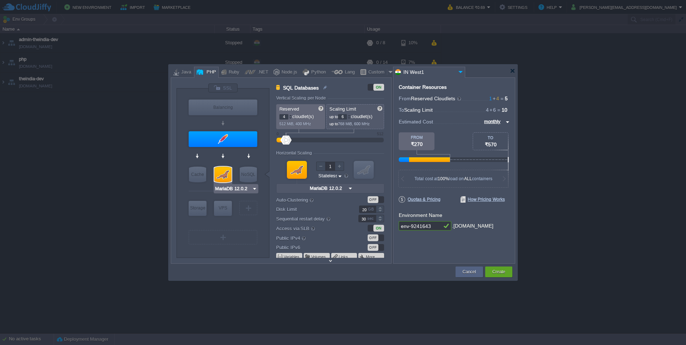
type input "AlmaLinux 9.6"
click at [246, 204] on div "VM" at bounding box center [248, 208] width 18 height 14
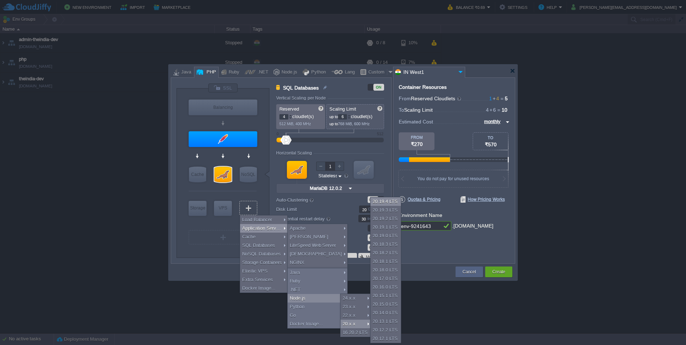
click at [391, 205] on div "20.19.4 LTS" at bounding box center [385, 201] width 30 height 9
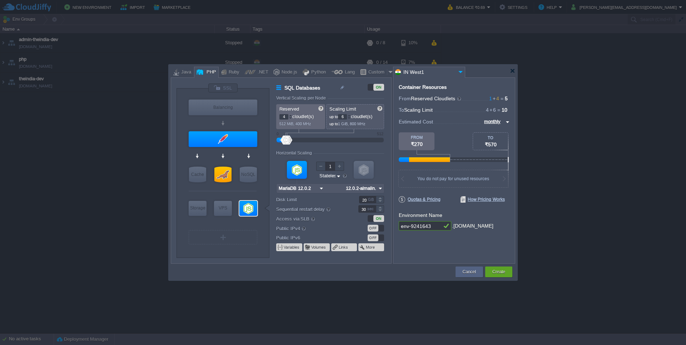
type input "Application Servers 2"
type input "8"
type input "Node.js 20.19...."
type input "20.19.4-pm2"
type input "Stateful"
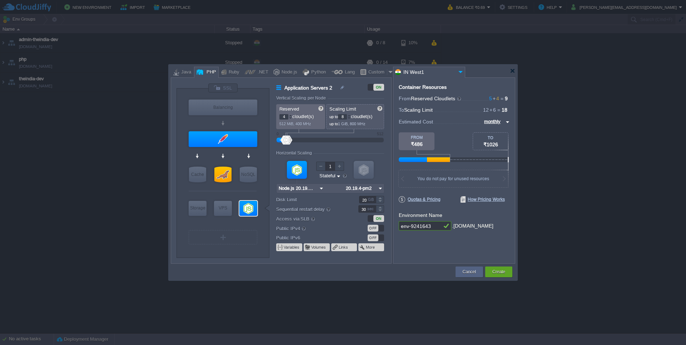
type input "Select Image"
click at [432, 227] on input "env-9241643" at bounding box center [420, 225] width 43 height 9
click at [435, 226] on input "env-9241643" at bounding box center [420, 225] width 43 height 9
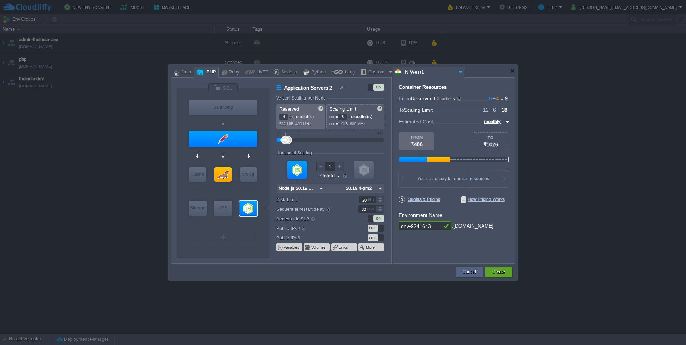
click at [435, 226] on input "env-9241643" at bounding box center [420, 225] width 43 height 9
paste input "theindiadev"
type input "theindiadev"
type input "Apache [DATE]"
click at [460, 270] on button "Create" at bounding box center [498, 272] width 13 height 7
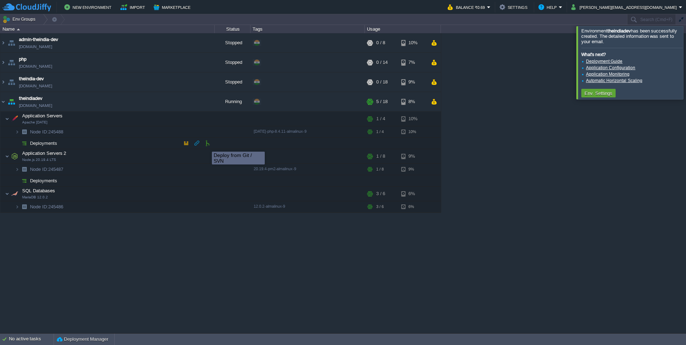
click at [208, 145] on button "button" at bounding box center [207, 143] width 6 height 6
click at [122, 119] on td at bounding box center [118, 119] width 11 height 11
click at [130, 155] on button "button" at bounding box center [129, 156] width 6 height 6
click at [460, 97] on td "Env. Settings" at bounding box center [598, 93] width 34 height 9
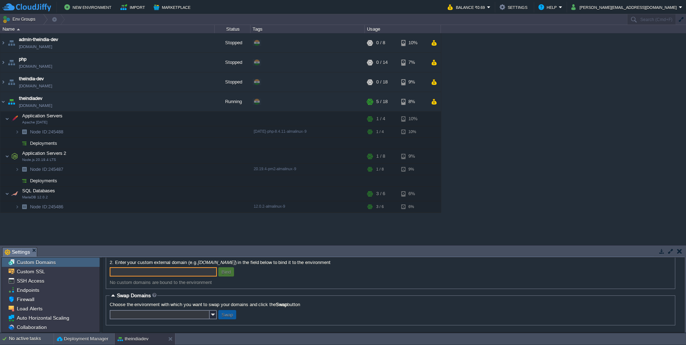
scroll to position [57, 0]
click at [216, 270] on img at bounding box center [213, 314] width 7 height 9
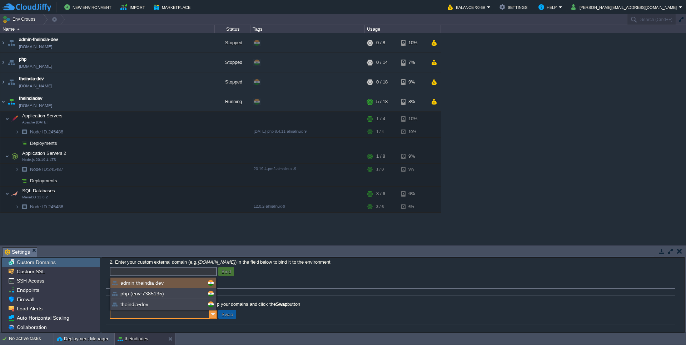
click at [216, 270] on img at bounding box center [213, 314] width 7 height 9
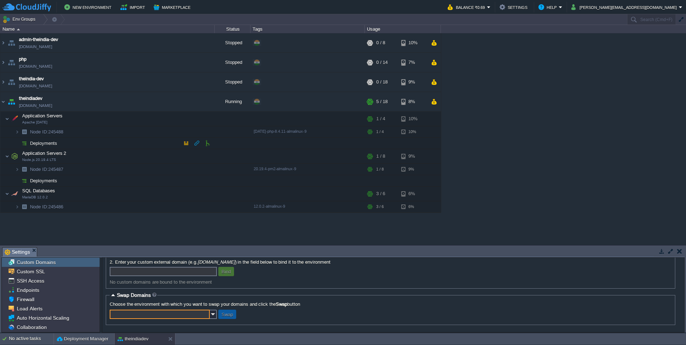
click at [181, 144] on td at bounding box center [186, 143] width 11 height 11
click at [191, 146] on td at bounding box center [196, 143] width 11 height 11
click at [203, 145] on td at bounding box center [207, 143] width 11 height 11
click at [39, 144] on span "Deployments" at bounding box center [43, 143] width 29 height 6
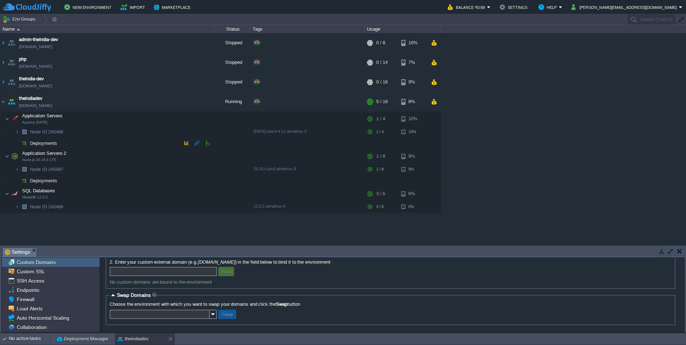
click at [39, 144] on span "Deployments" at bounding box center [43, 143] width 29 height 6
click at [460, 7] on button "[PERSON_NAME][EMAIL_ADDRESS][DOMAIN_NAME]" at bounding box center [624, 7] width 107 height 9
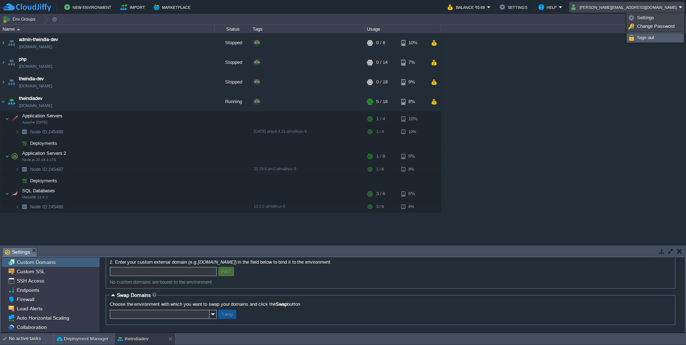
click at [460, 40] on span "Sign out" at bounding box center [645, 37] width 17 height 5
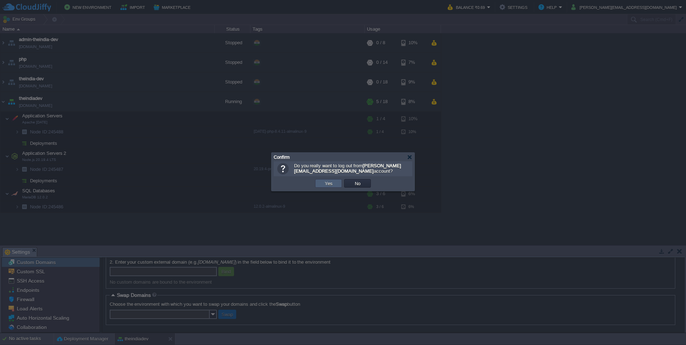
click at [332, 183] on button "Yes" at bounding box center [328, 183] width 12 height 6
